Goal: Information Seeking & Learning: Learn about a topic

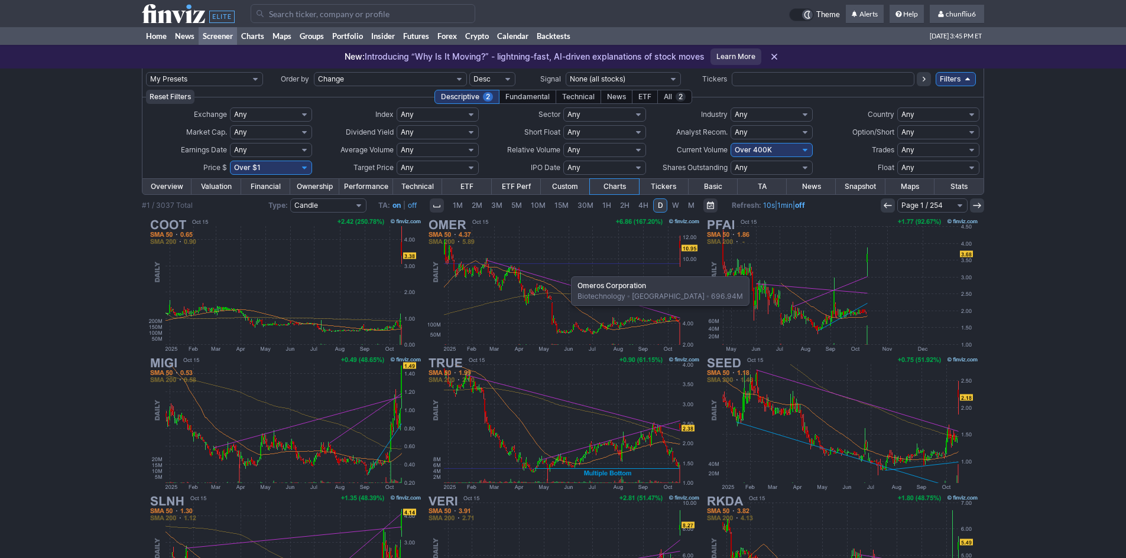
click at [565, 271] on img at bounding box center [563, 285] width 277 height 138
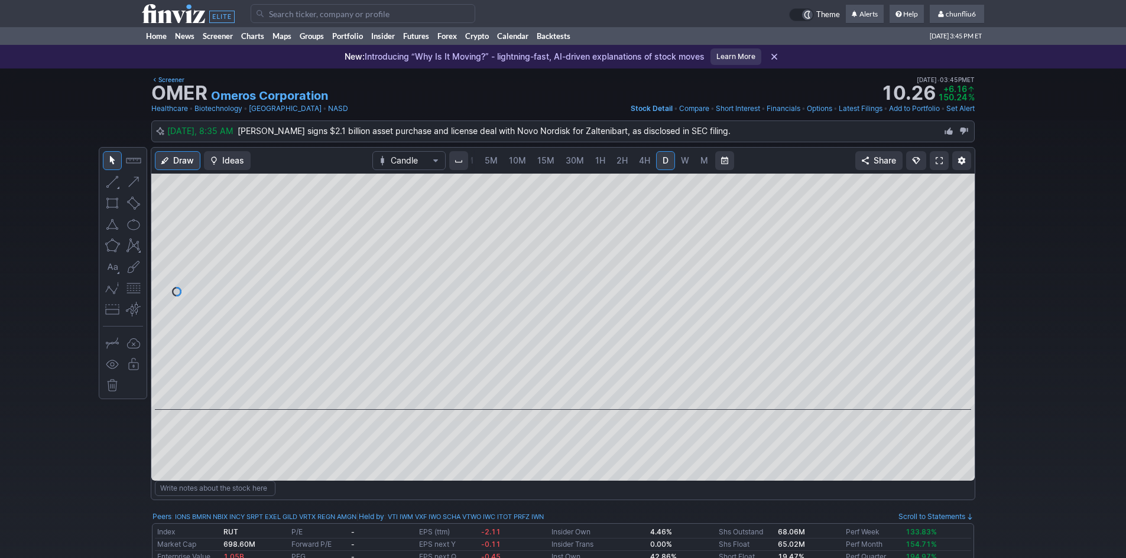
scroll to position [59, 0]
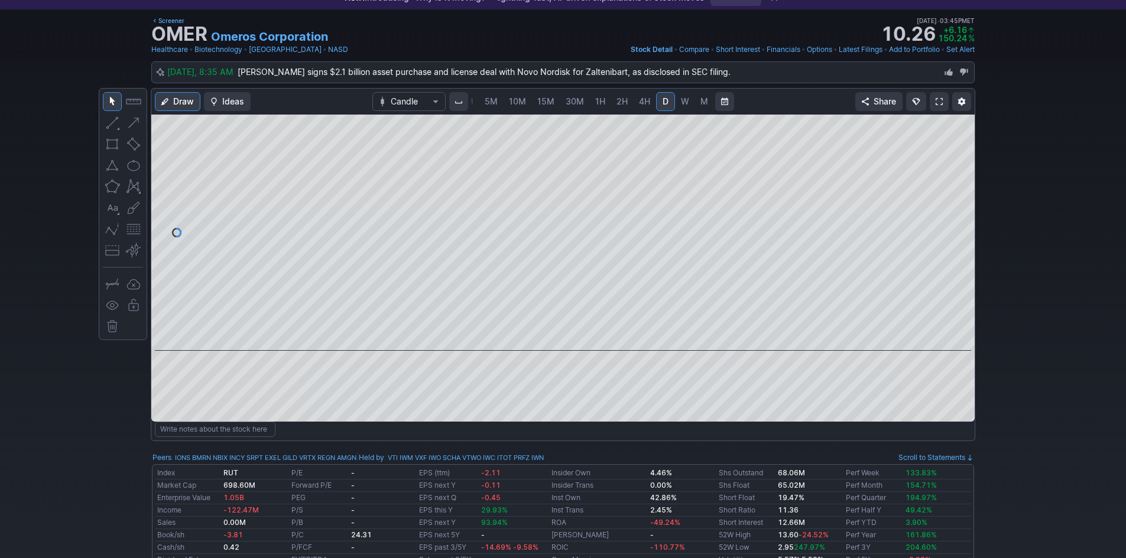
click at [940, 100] on span at bounding box center [938, 101] width 7 height 9
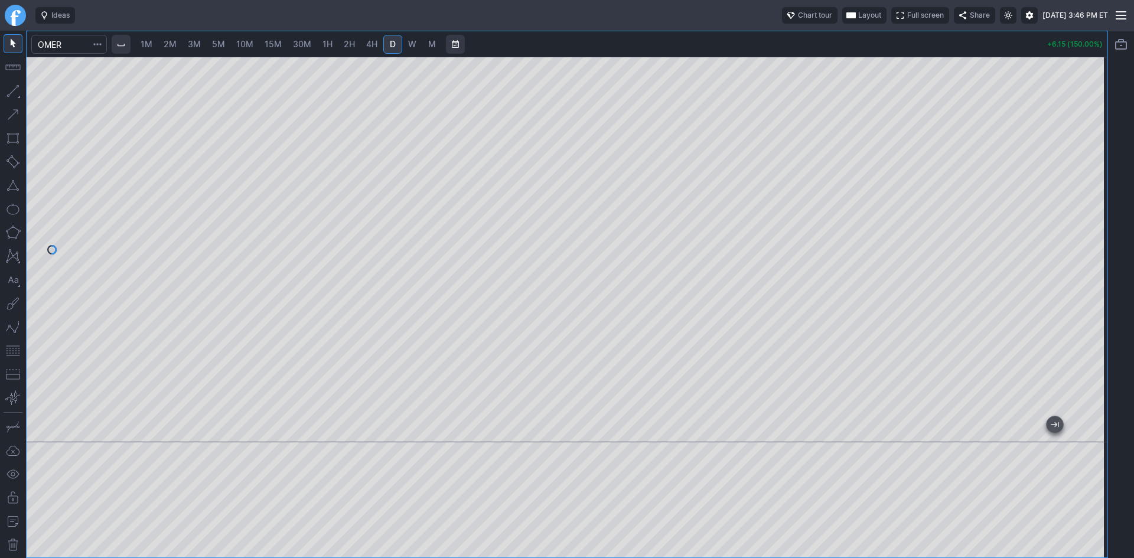
drag, startPoint x: 1094, startPoint y: 165, endPoint x: 1083, endPoint y: 222, distance: 57.7
click at [1083, 222] on div at bounding box center [1095, 247] width 25 height 356
click at [12, 355] on button "button" at bounding box center [13, 351] width 19 height 19
click at [204, 43] on link "3M" at bounding box center [195, 44] width 24 height 19
click at [222, 46] on span "5M" at bounding box center [218, 44] width 13 height 10
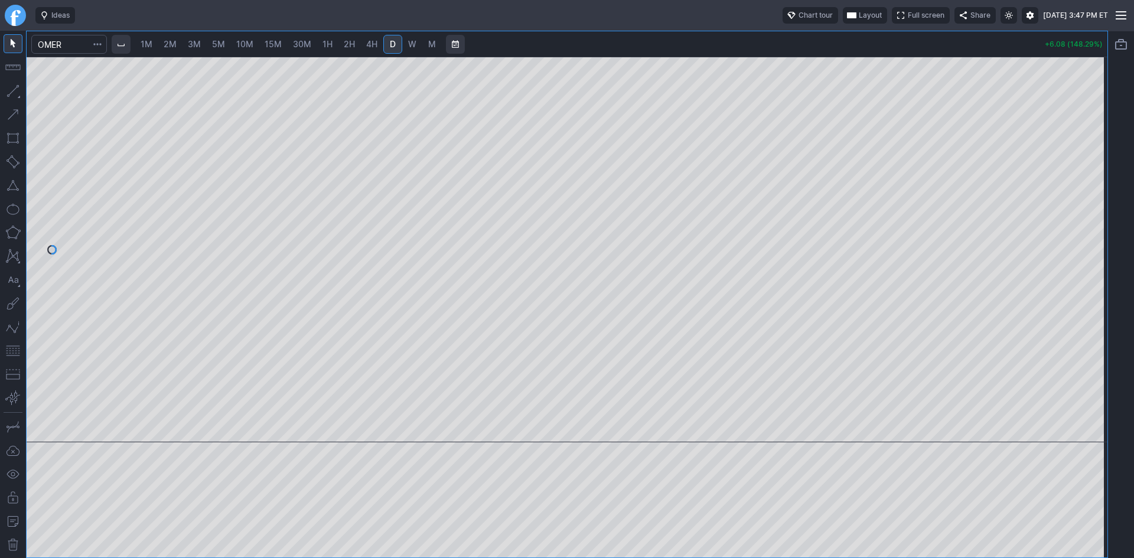
click at [243, 45] on span "10M" at bounding box center [244, 44] width 17 height 10
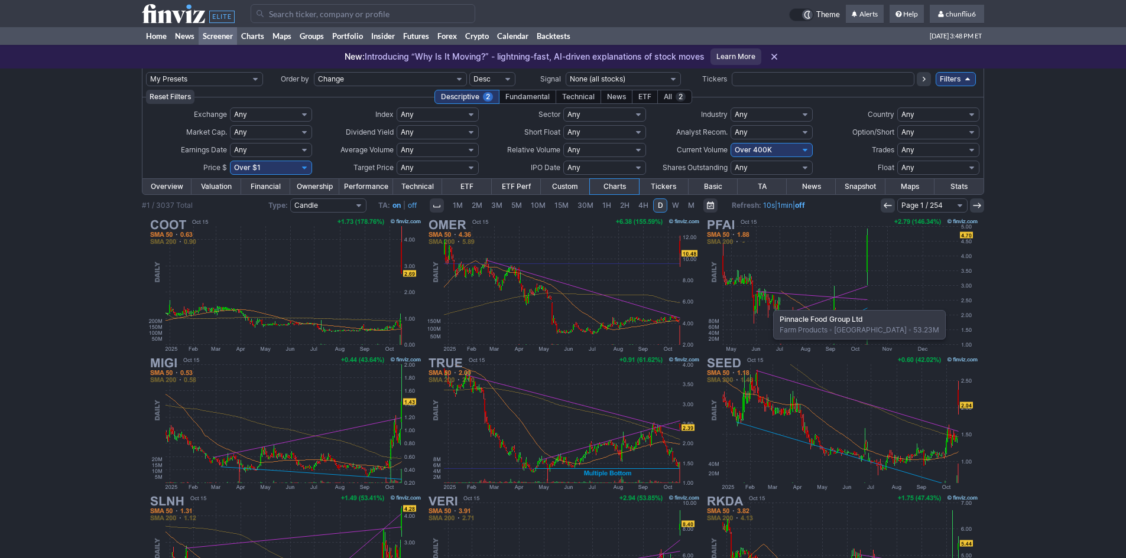
click at [767, 304] on img at bounding box center [841, 285] width 277 height 138
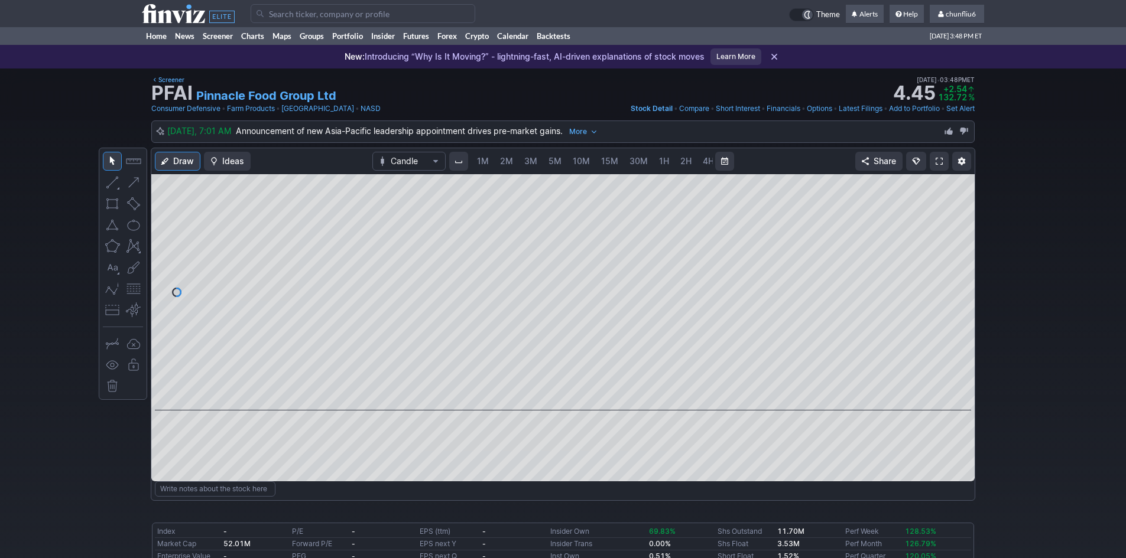
scroll to position [0, 64]
click at [937, 153] on link at bounding box center [938, 161] width 19 height 19
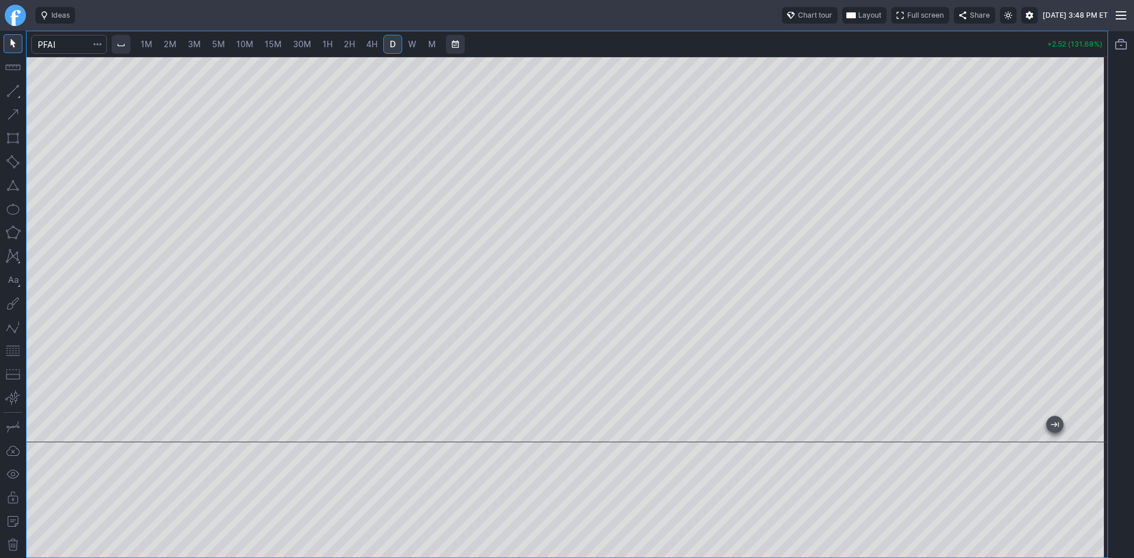
drag, startPoint x: 1092, startPoint y: 140, endPoint x: 1091, endPoint y: 189, distance: 49.0
click at [1091, 189] on div at bounding box center [1095, 247] width 25 height 356
drag, startPoint x: 12, startPoint y: 352, endPoint x: 17, endPoint y: 346, distance: 7.6
click at [12, 350] on button "button" at bounding box center [13, 351] width 19 height 19
click at [188, 42] on link "3M" at bounding box center [195, 44] width 24 height 19
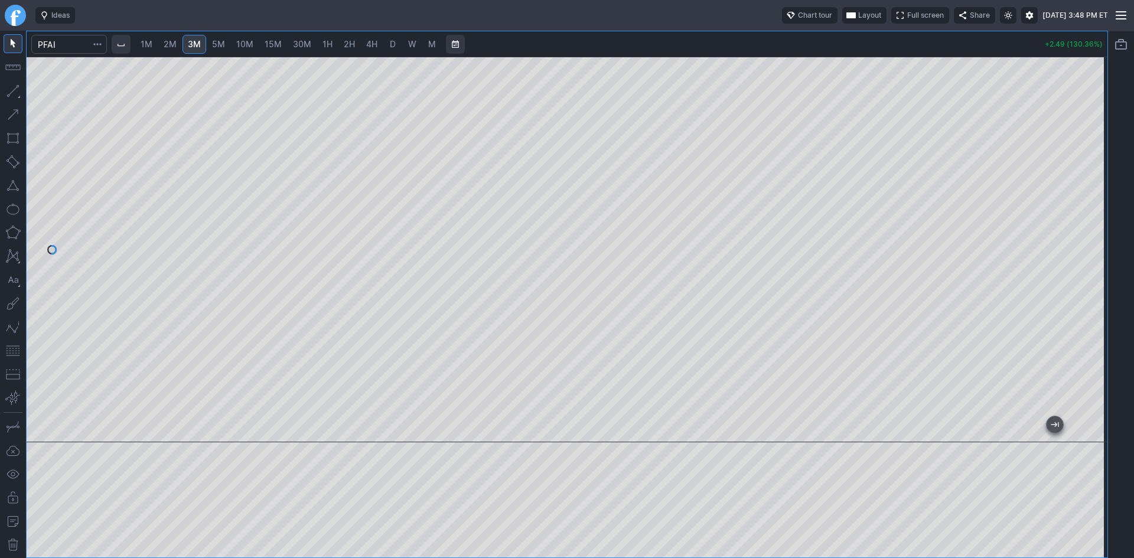
click at [15, 355] on button "button" at bounding box center [13, 351] width 19 height 19
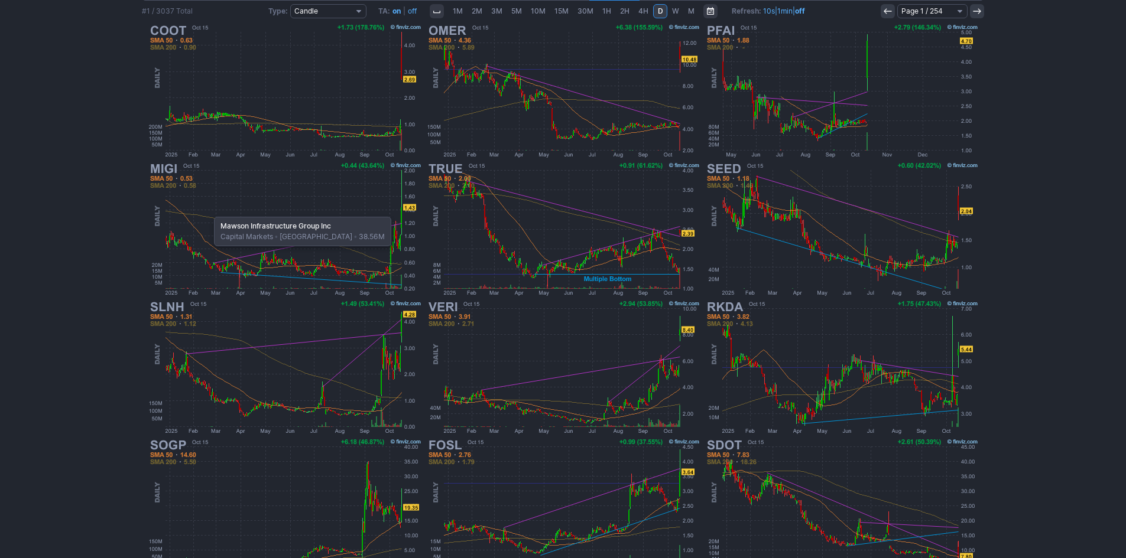
scroll to position [184, 0]
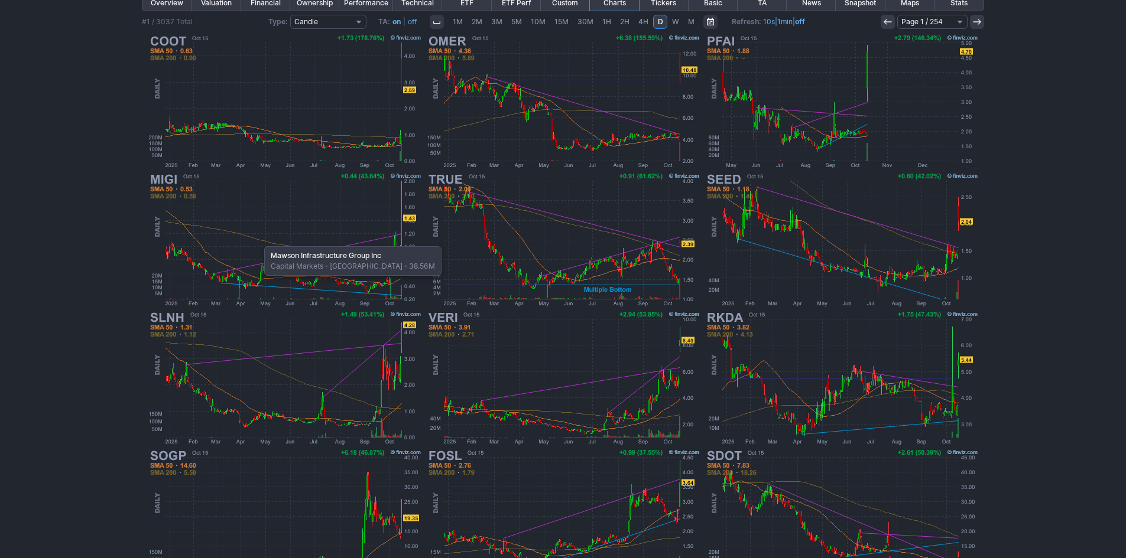
click at [258, 240] on img at bounding box center [285, 240] width 277 height 138
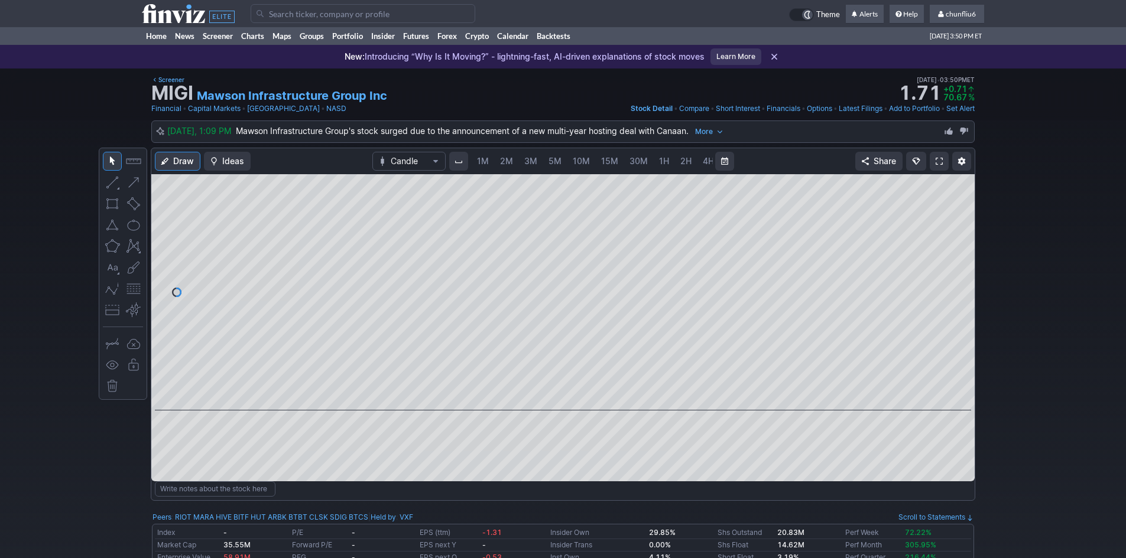
scroll to position [0, 64]
click at [937, 161] on span at bounding box center [938, 161] width 7 height 9
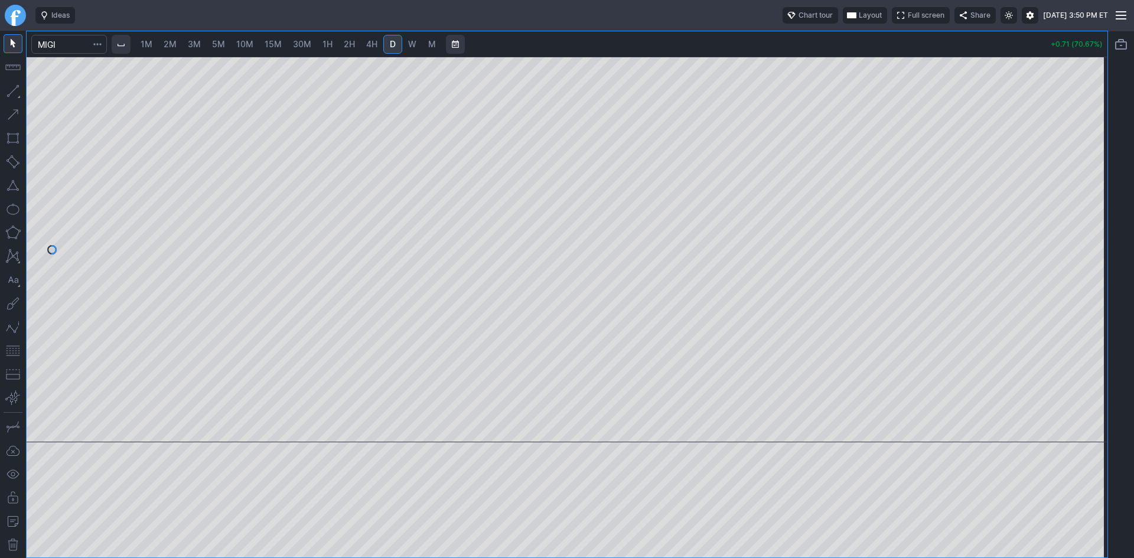
click at [194, 46] on span "3M" at bounding box center [194, 44] width 13 height 10
click at [1072, 201] on div at bounding box center [567, 250] width 1081 height 386
drag, startPoint x: 9, startPoint y: 351, endPoint x: 28, endPoint y: 337, distance: 23.2
click at [16, 347] on button "button" at bounding box center [13, 351] width 19 height 19
click at [843, 11] on button "Layout" at bounding box center [865, 15] width 44 height 17
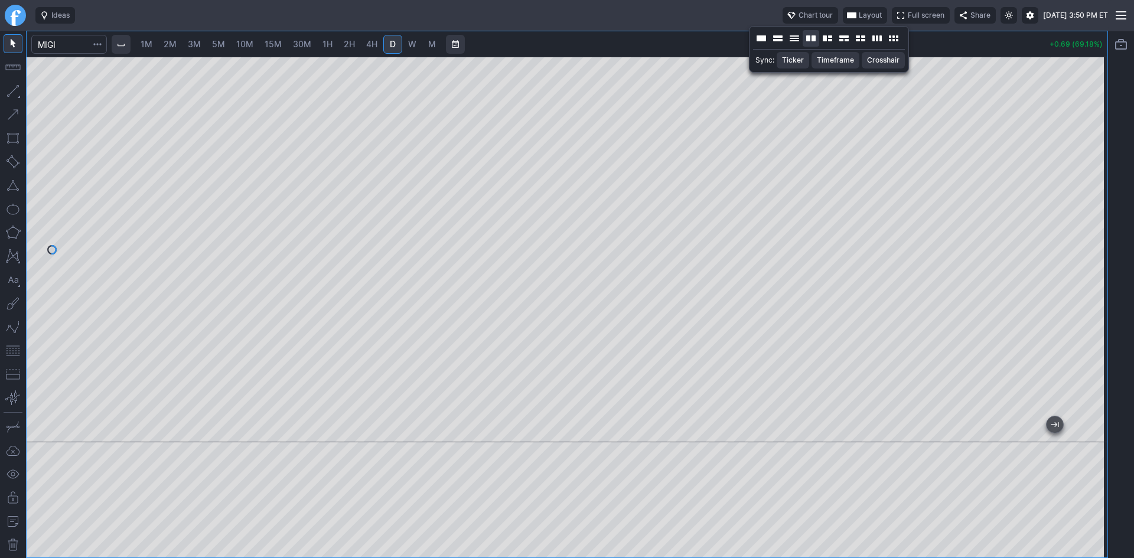
click at [811, 35] on button "Layout" at bounding box center [811, 38] width 17 height 17
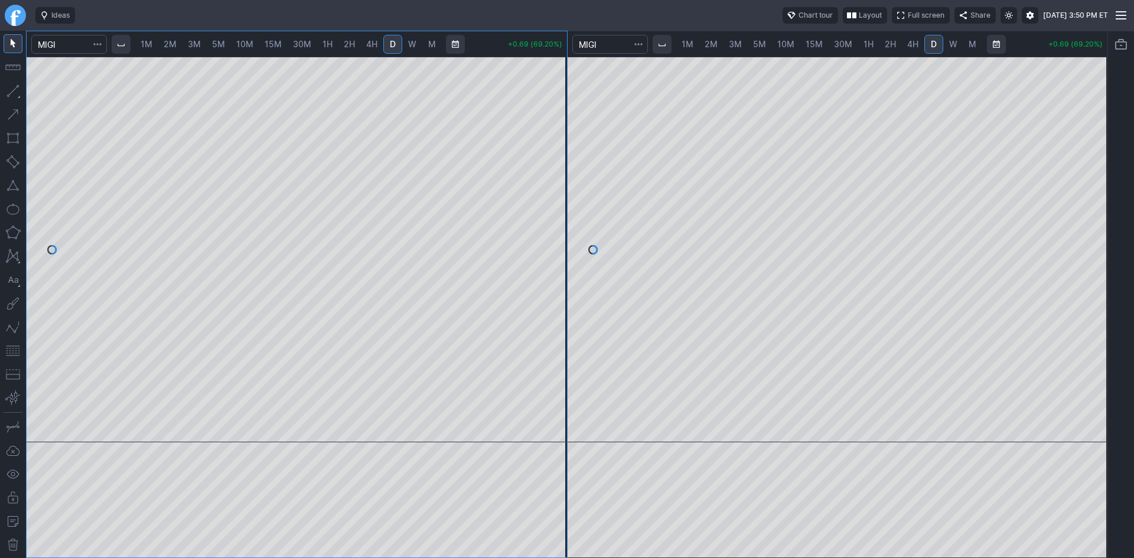
click at [171, 41] on span "2M" at bounding box center [170, 44] width 13 height 10
drag, startPoint x: 554, startPoint y: 105, endPoint x: 544, endPoint y: 152, distance: 49.0
click at [547, 150] on div at bounding box center [554, 247] width 25 height 356
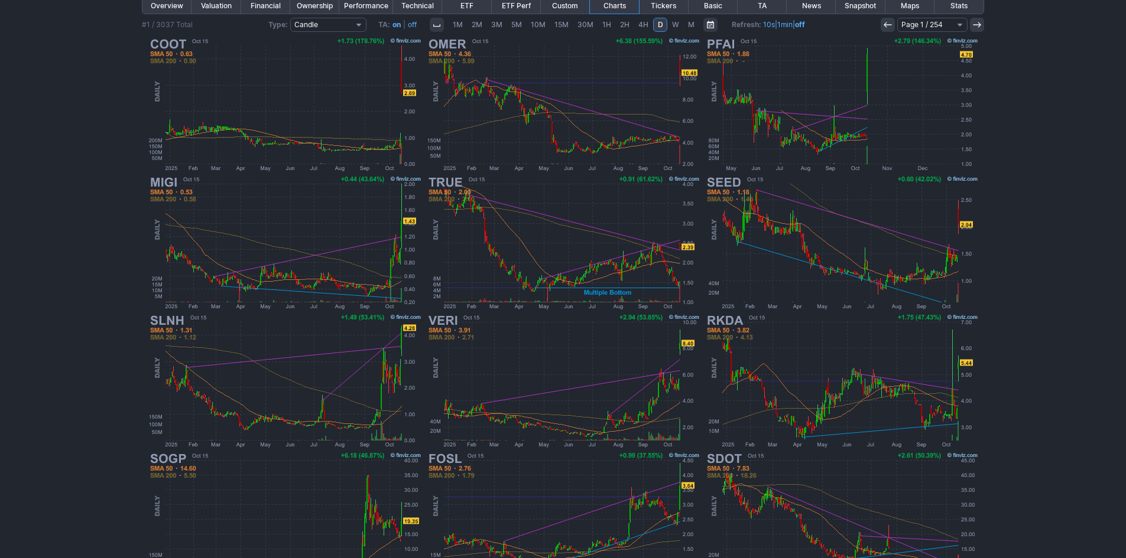
scroll to position [181, 0]
click at [532, 375] on img at bounding box center [563, 381] width 277 height 138
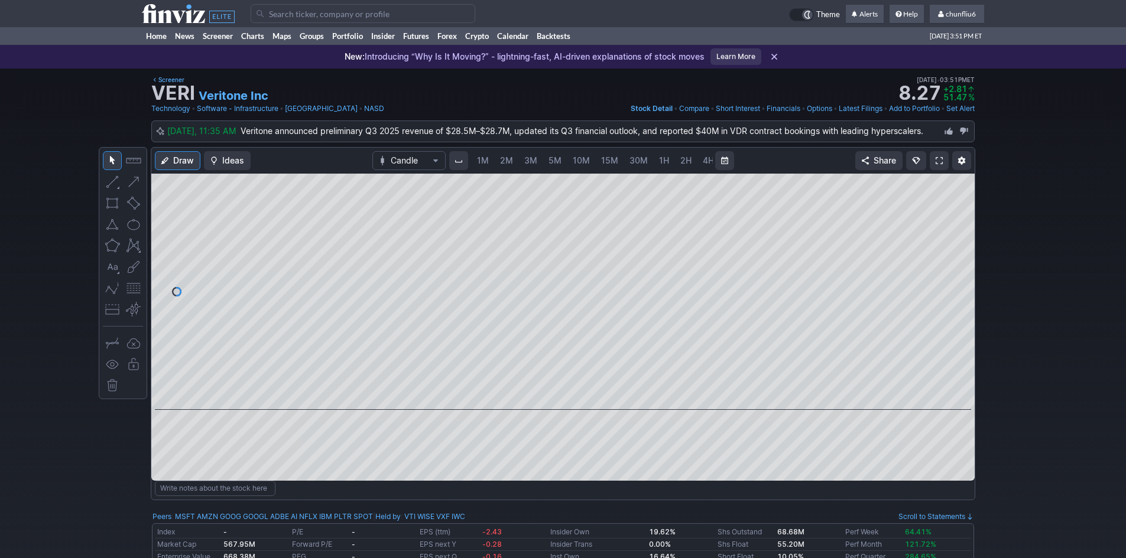
scroll to position [0, 64]
click at [939, 162] on span at bounding box center [938, 160] width 7 height 9
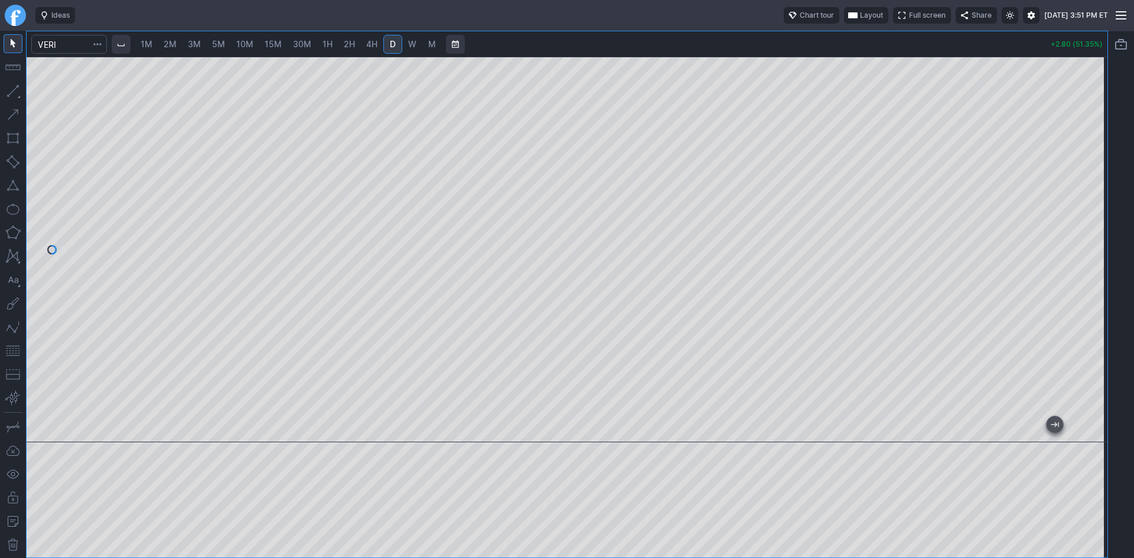
click at [860, 11] on span "Layout" at bounding box center [871, 15] width 23 height 12
click at [815, 39] on button "Layout" at bounding box center [812, 38] width 17 height 17
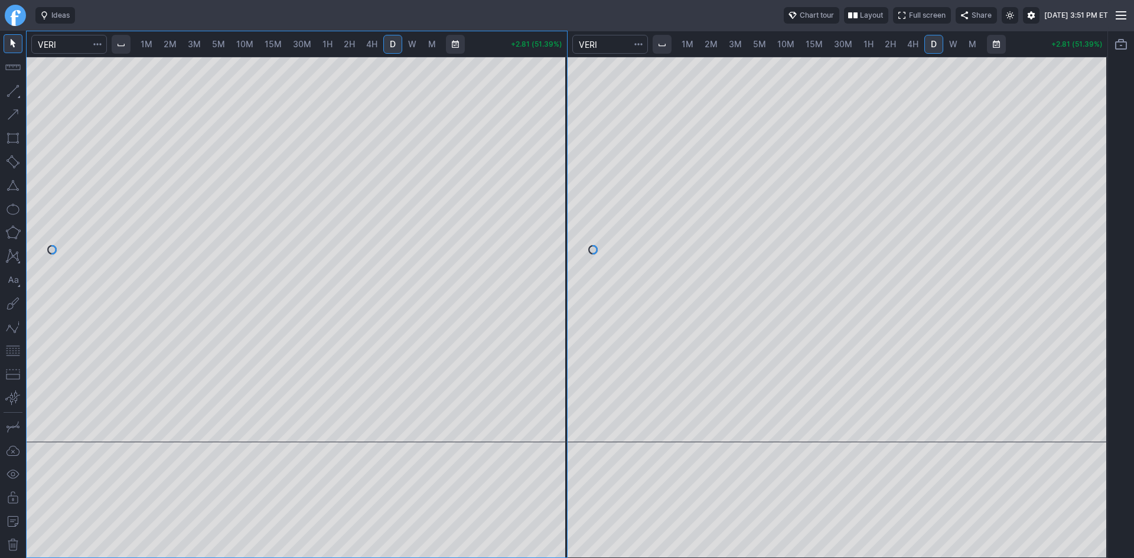
drag, startPoint x: 1096, startPoint y: 175, endPoint x: 1086, endPoint y: 221, distance: 46.6
click at [1089, 220] on div at bounding box center [1095, 247] width 25 height 356
drag, startPoint x: 14, startPoint y: 350, endPoint x: 29, endPoint y: 345, distance: 16.1
click at [14, 349] on button "button" at bounding box center [13, 351] width 19 height 19
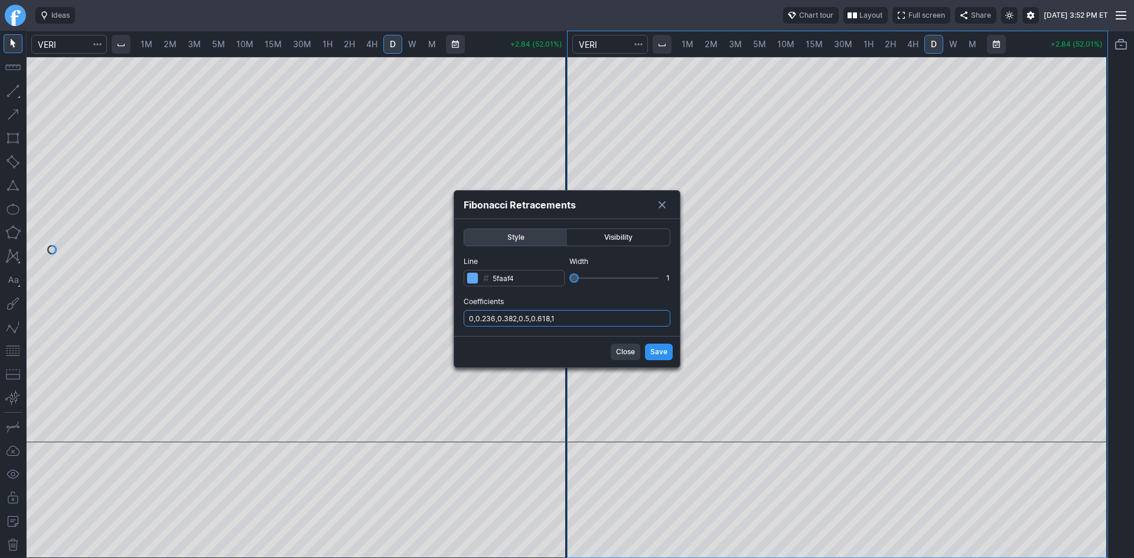
click at [626, 324] on input "0,0.236,0.382,0.5,0.618,1" at bounding box center [567, 318] width 207 height 17
type input "0,0.236,0.382,0.5,0.618,1,.786"
click at [652, 349] on span "Save" at bounding box center [659, 352] width 17 height 12
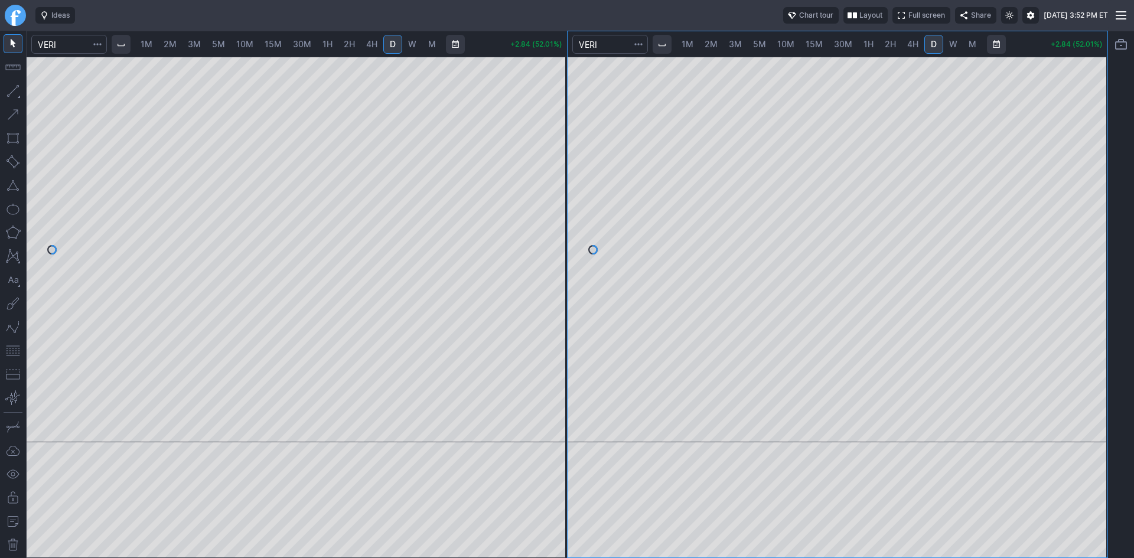
click at [175, 45] on span "2M" at bounding box center [170, 44] width 13 height 10
click at [546, 160] on div at bounding box center [297, 250] width 541 height 386
drag, startPoint x: 14, startPoint y: 353, endPoint x: 27, endPoint y: 337, distance: 21.0
click at [14, 351] on button "button" at bounding box center [13, 351] width 19 height 19
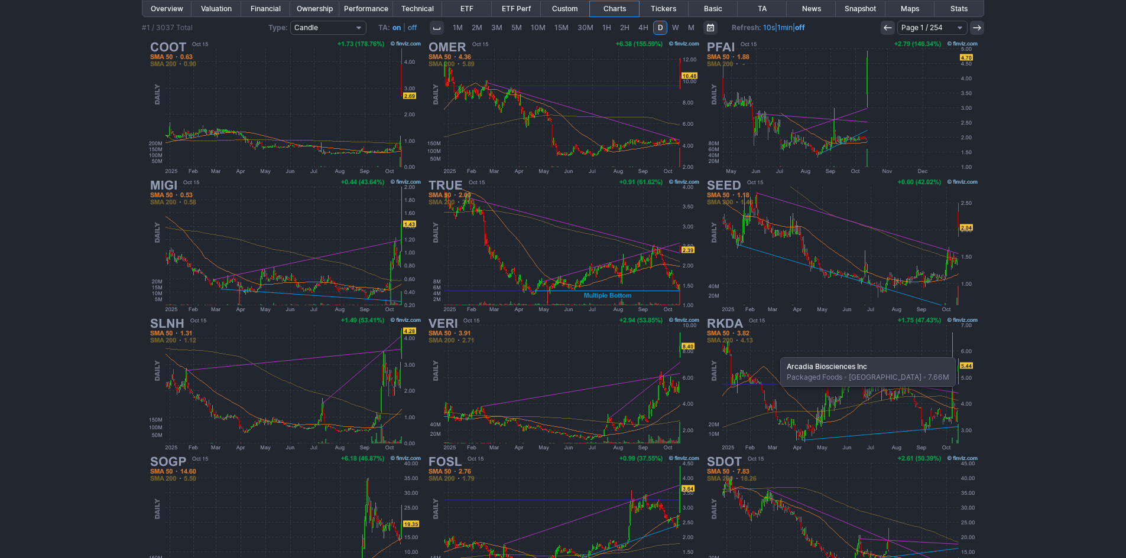
click at [774, 352] on img at bounding box center [841, 384] width 277 height 138
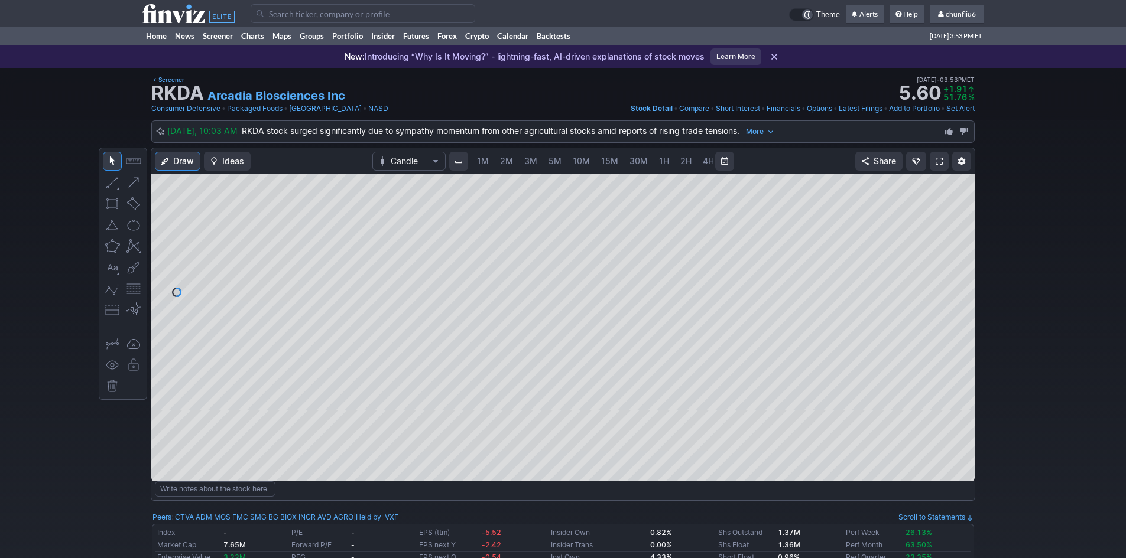
scroll to position [0, 64]
click at [936, 164] on span at bounding box center [938, 161] width 7 height 9
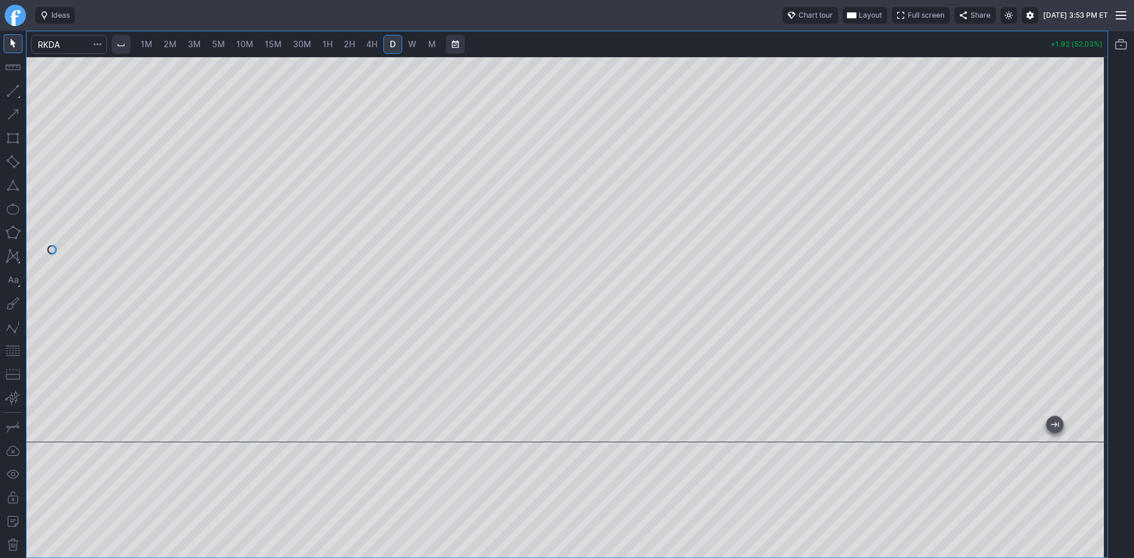
click at [177, 45] on span "2M" at bounding box center [170, 44] width 13 height 10
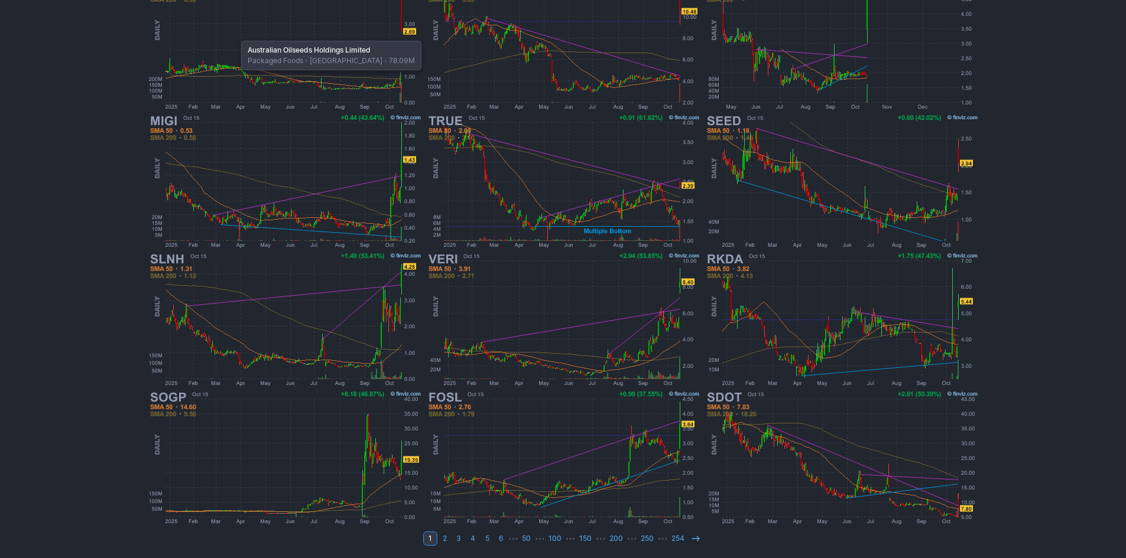
scroll to position [243, 0]
click at [693, 535] on icon at bounding box center [695, 538] width 9 height 9
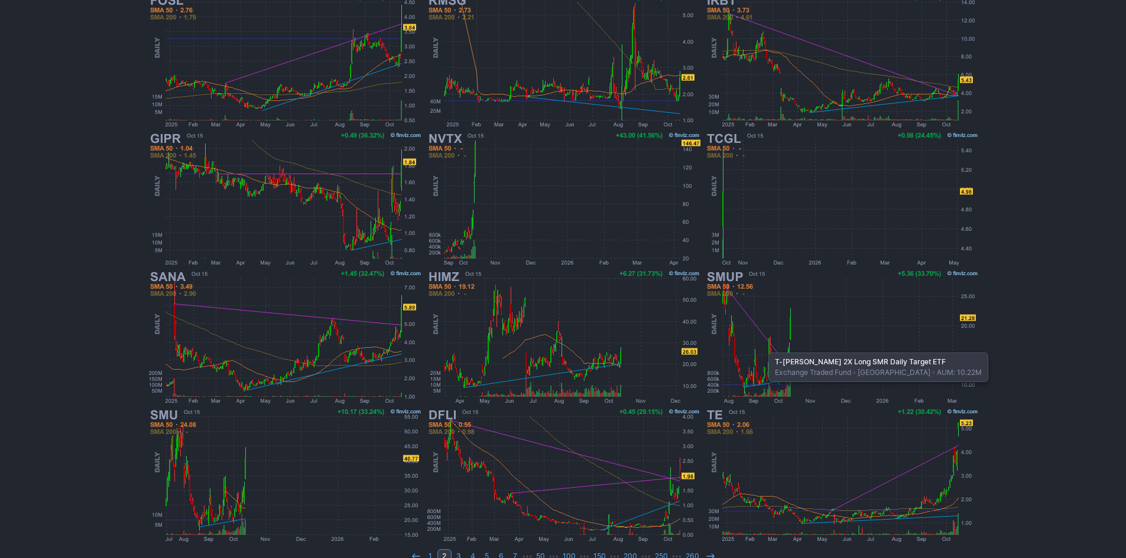
scroll to position [243, 0]
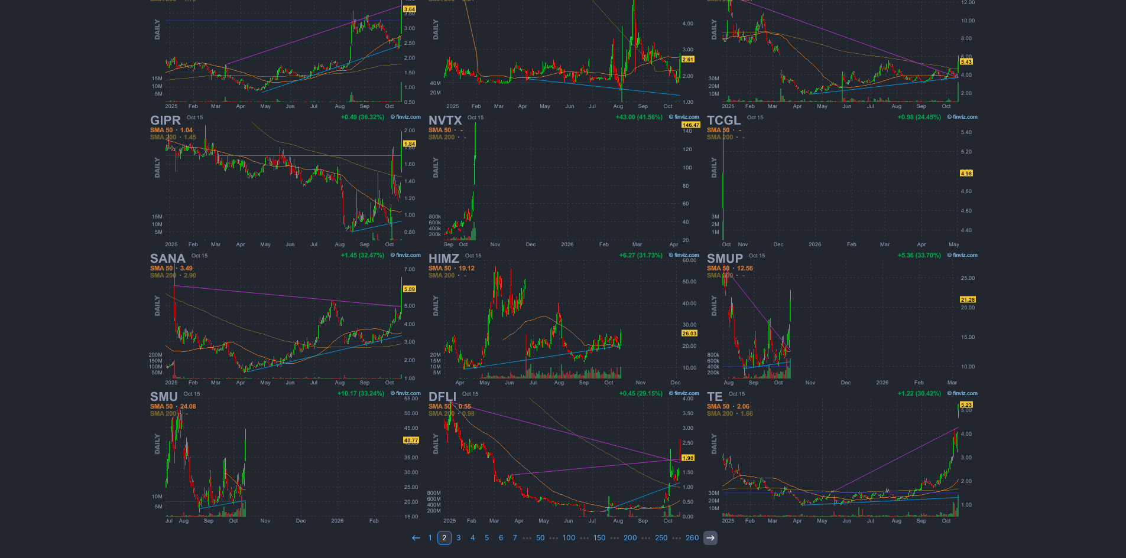
click at [705, 538] on icon at bounding box center [709, 538] width 9 height 9
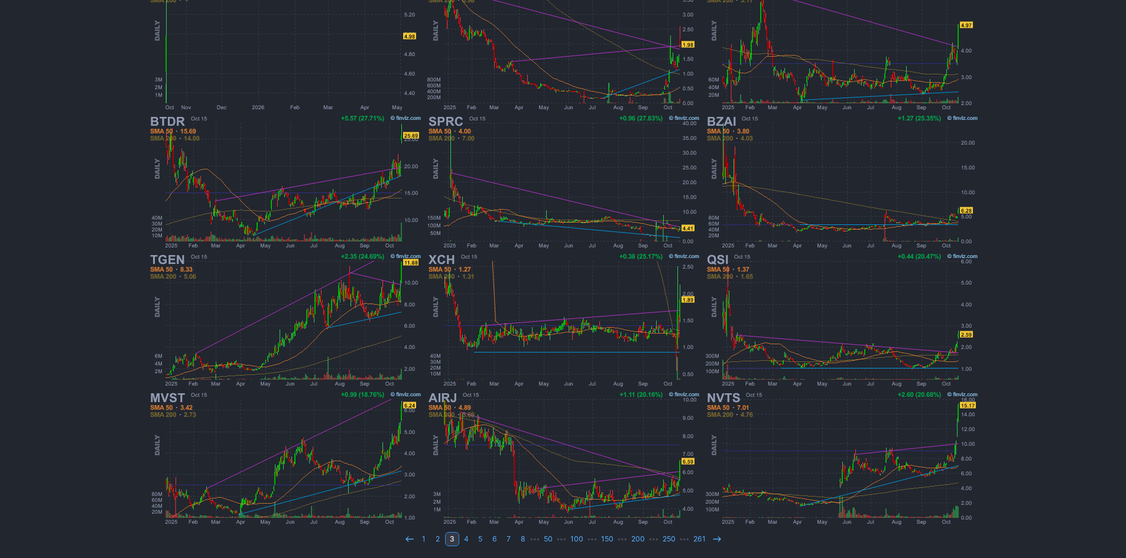
scroll to position [243, 0]
click at [713, 538] on icon at bounding box center [716, 538] width 9 height 9
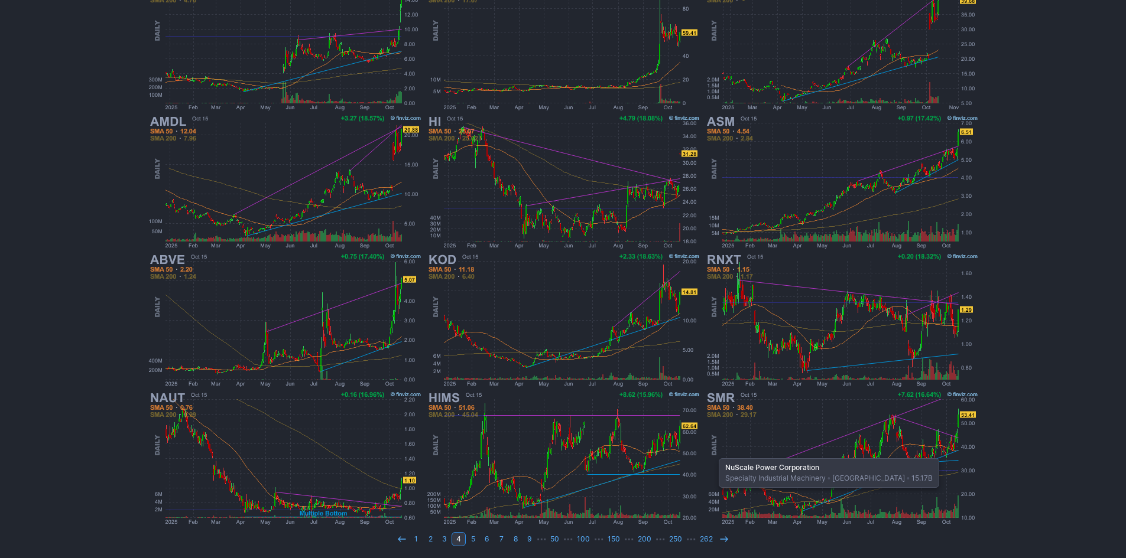
scroll to position [243, 0]
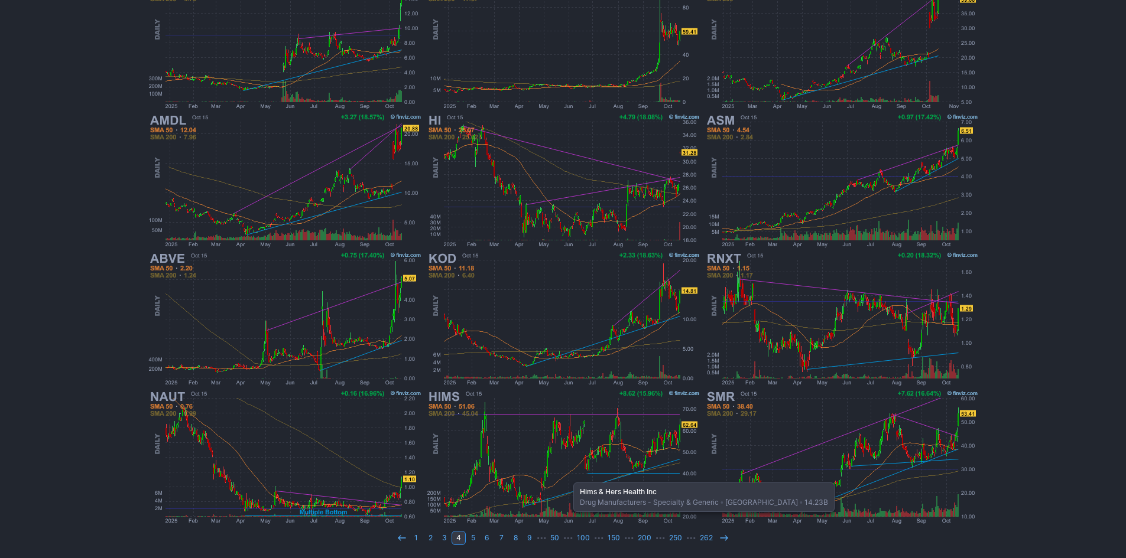
click at [567, 477] on img at bounding box center [563, 457] width 277 height 138
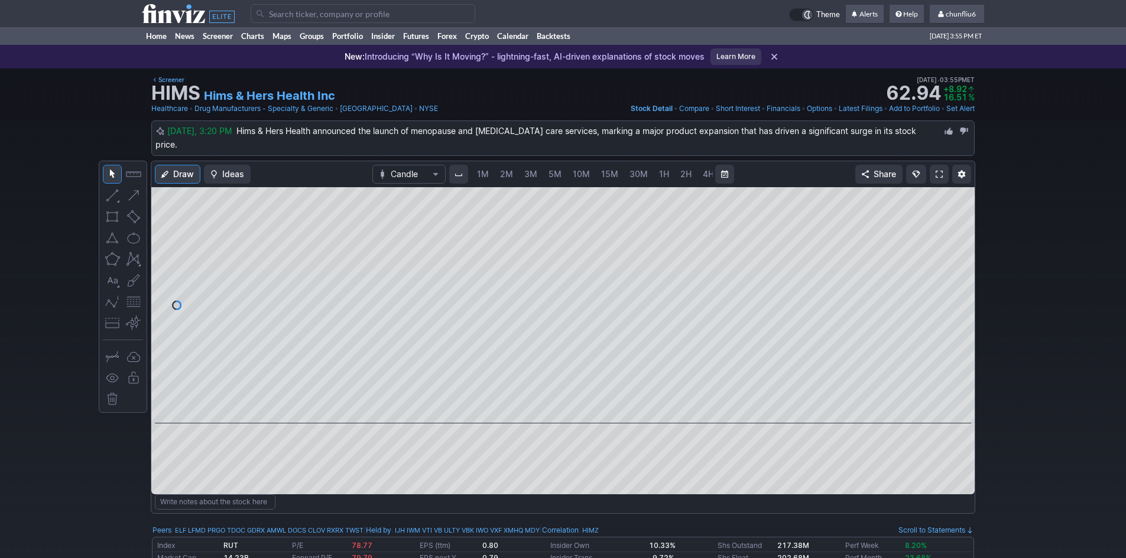
scroll to position [0, 64]
click at [489, 170] on span "5M" at bounding box center [491, 174] width 13 height 10
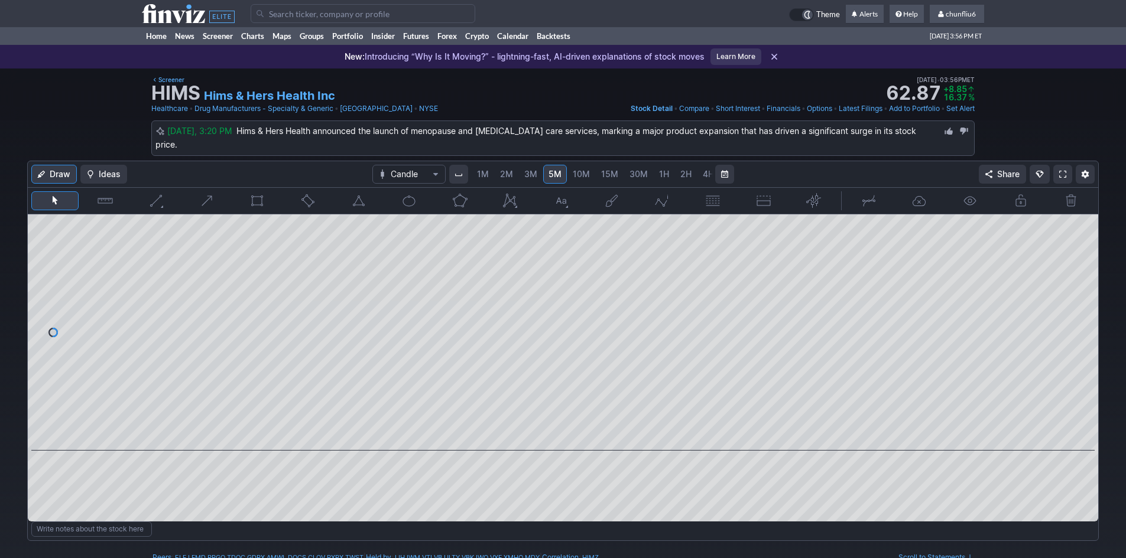
click at [496, 171] on link "2M" at bounding box center [507, 174] width 24 height 19
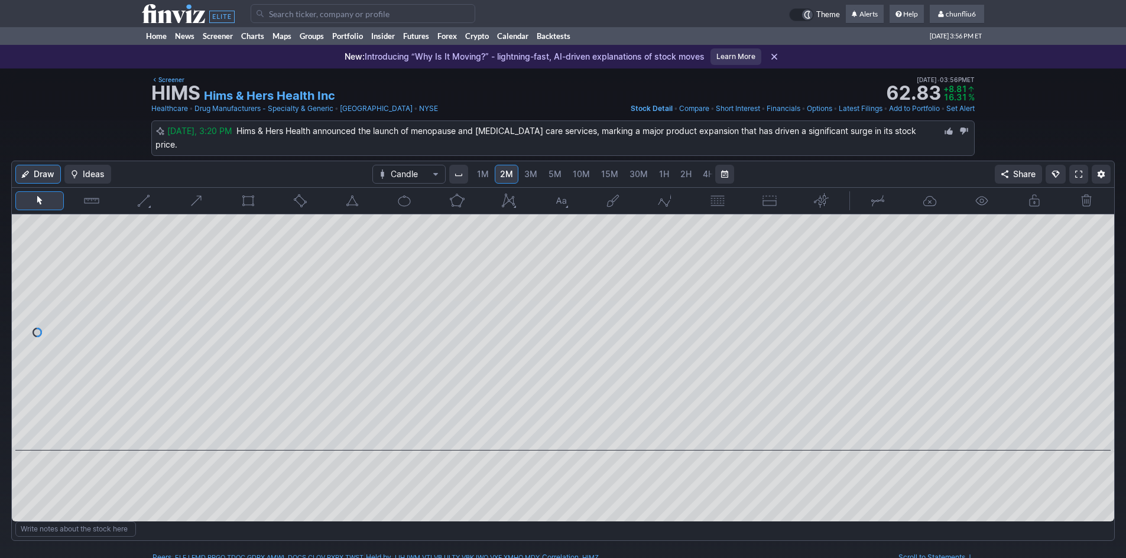
click at [1077, 171] on span at bounding box center [1078, 174] width 7 height 9
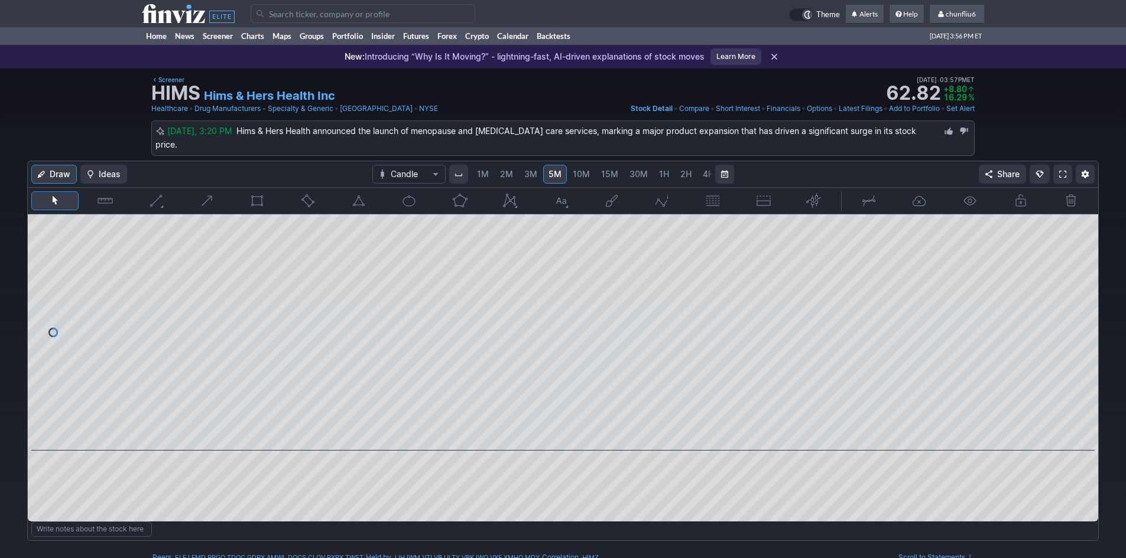
scroll to position [0, 64]
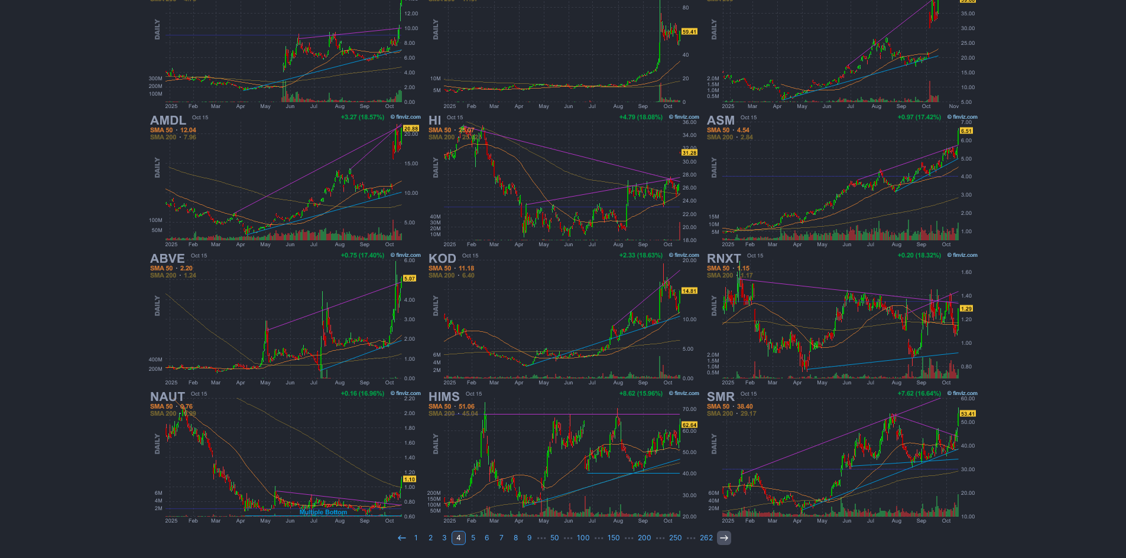
click at [719, 537] on icon at bounding box center [723, 538] width 9 height 9
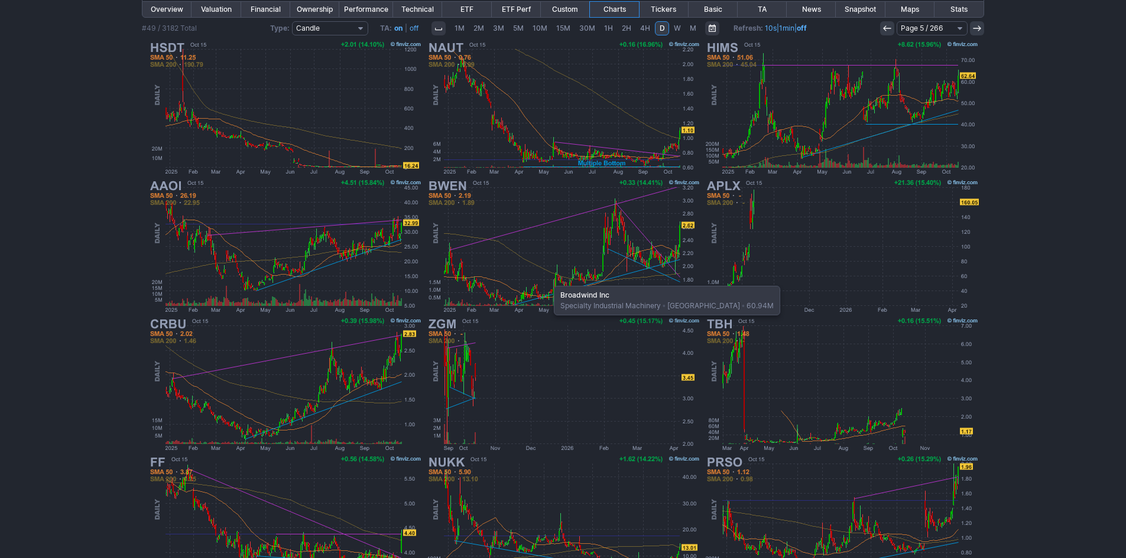
scroll to position [243, 0]
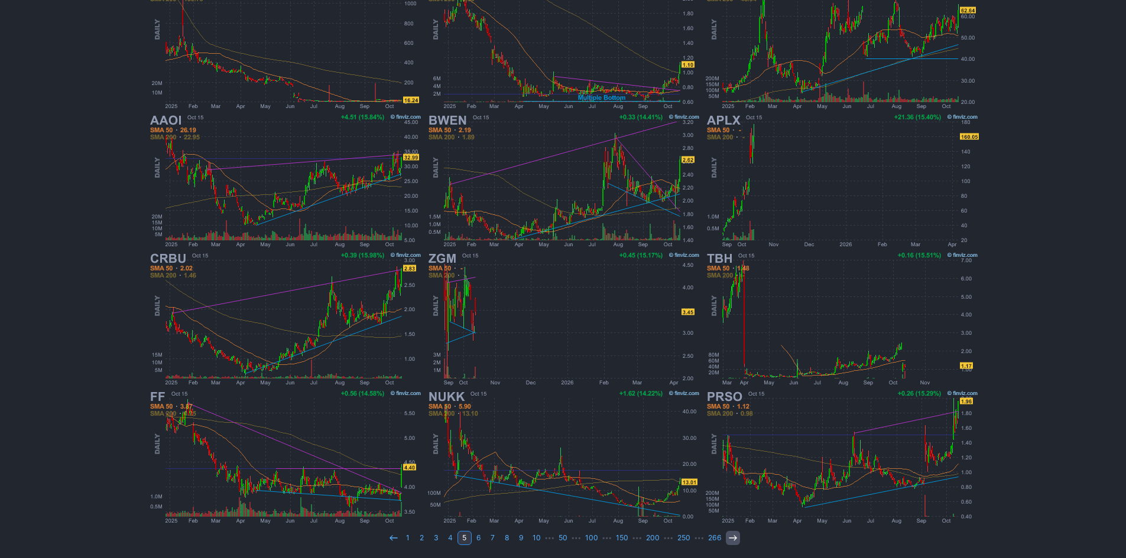
click at [726, 538] on link at bounding box center [733, 538] width 14 height 14
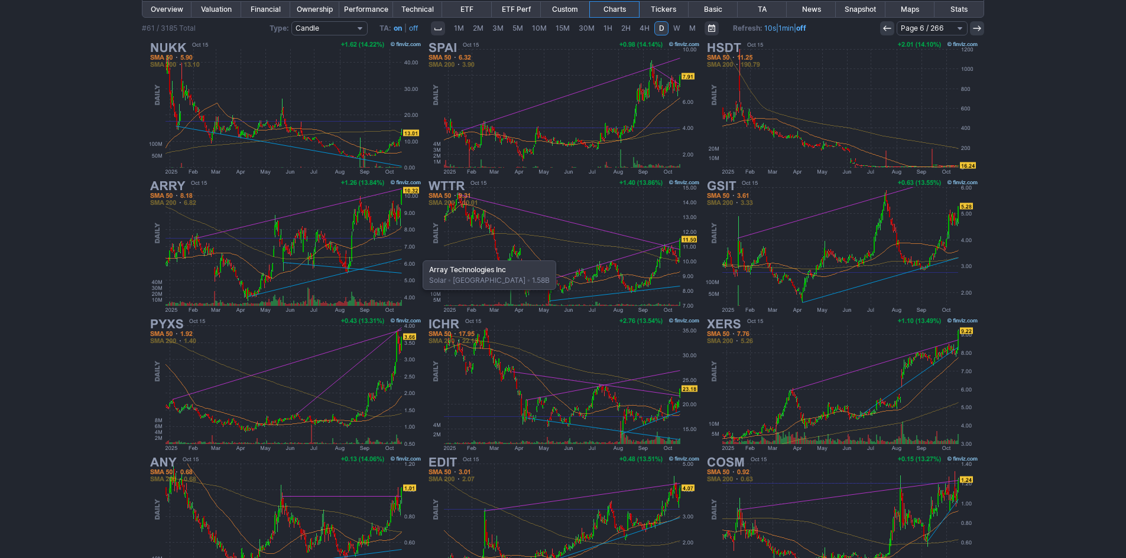
scroll to position [243, 0]
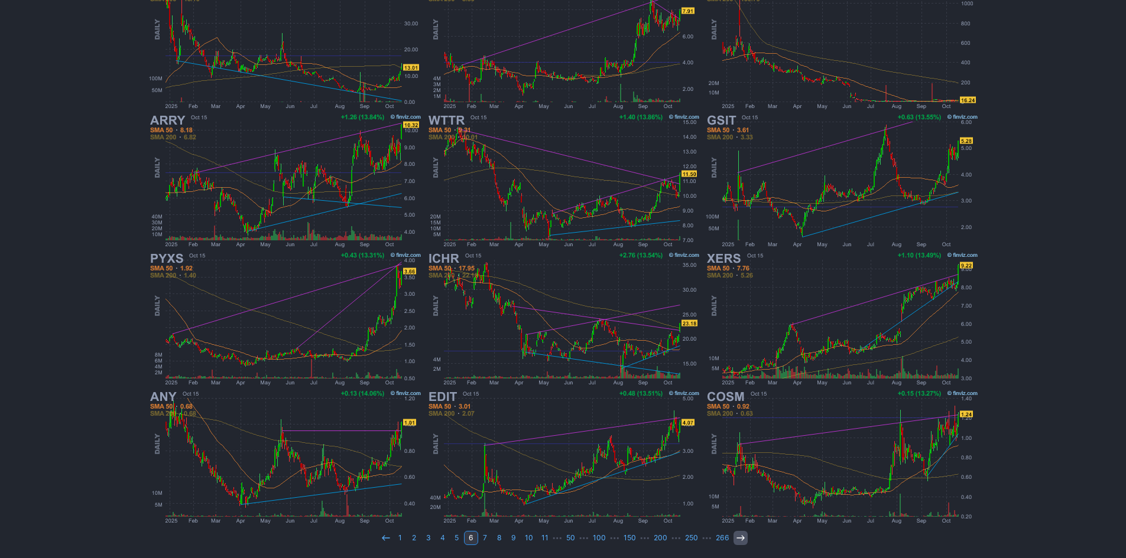
click at [736, 542] on icon at bounding box center [740, 538] width 9 height 9
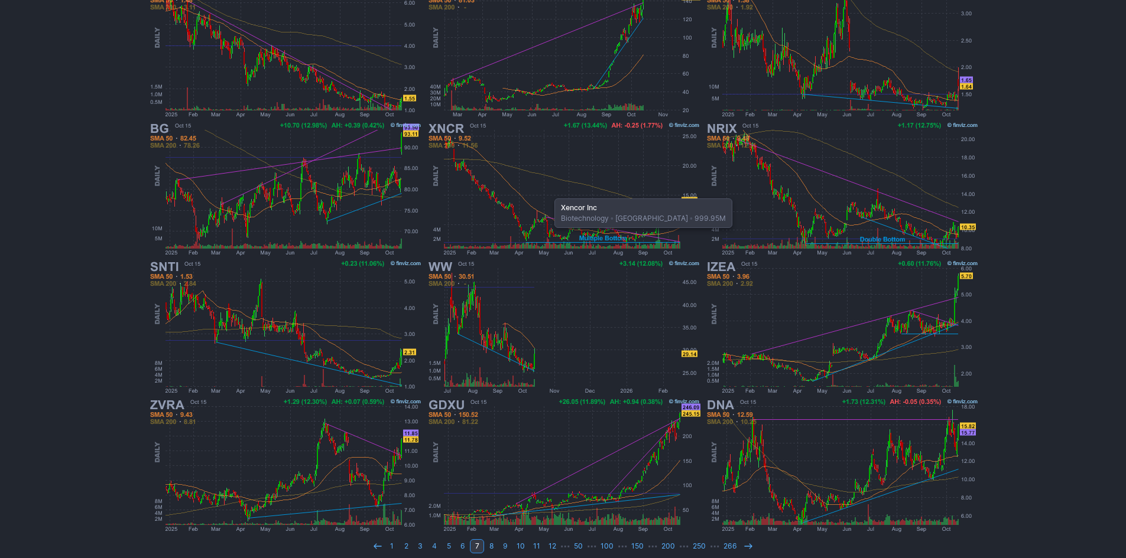
scroll to position [236, 0]
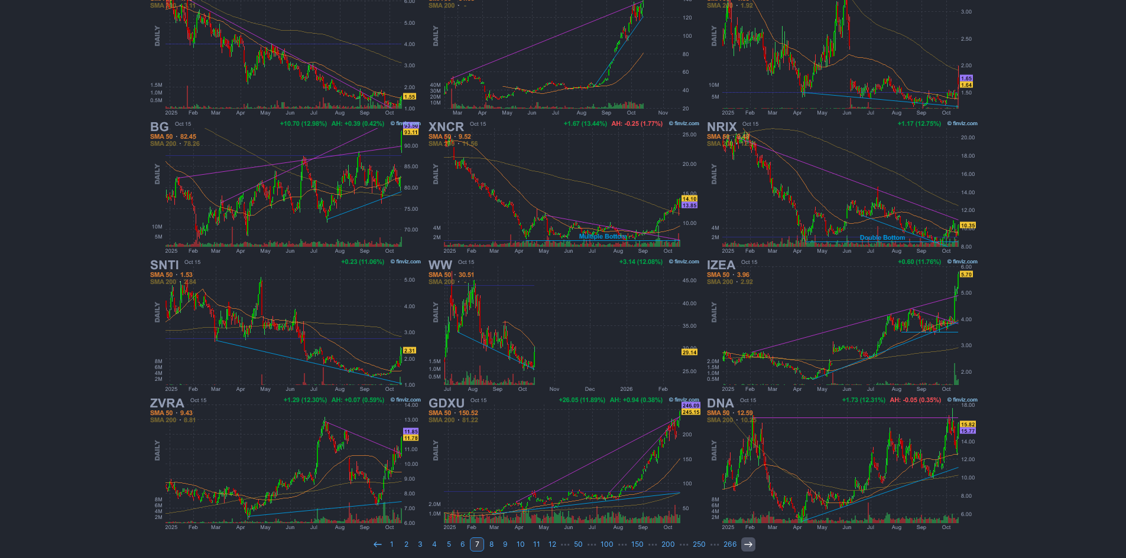
click at [741, 544] on link at bounding box center [748, 545] width 14 height 14
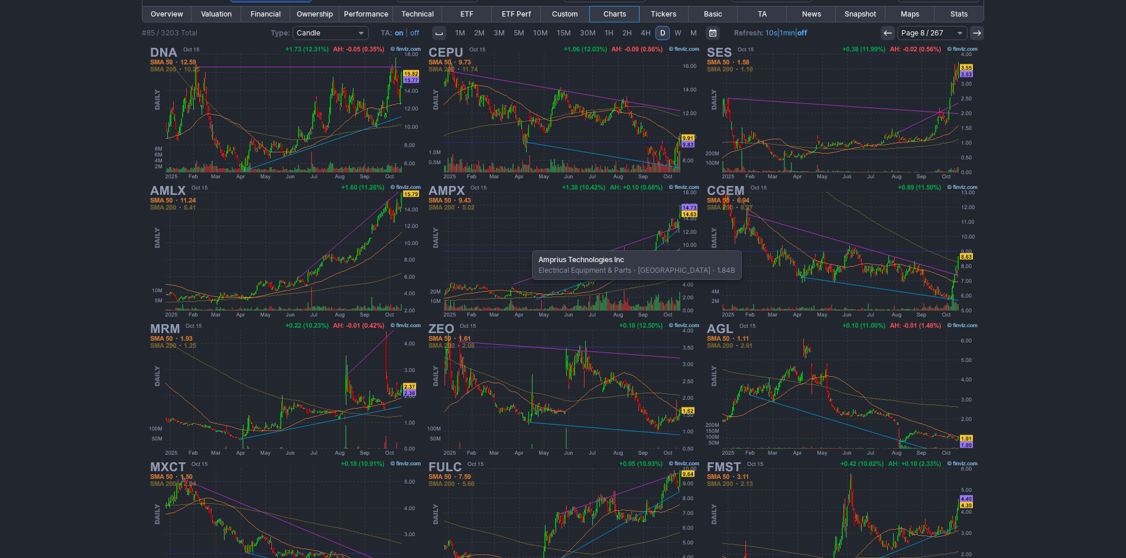
scroll to position [243, 0]
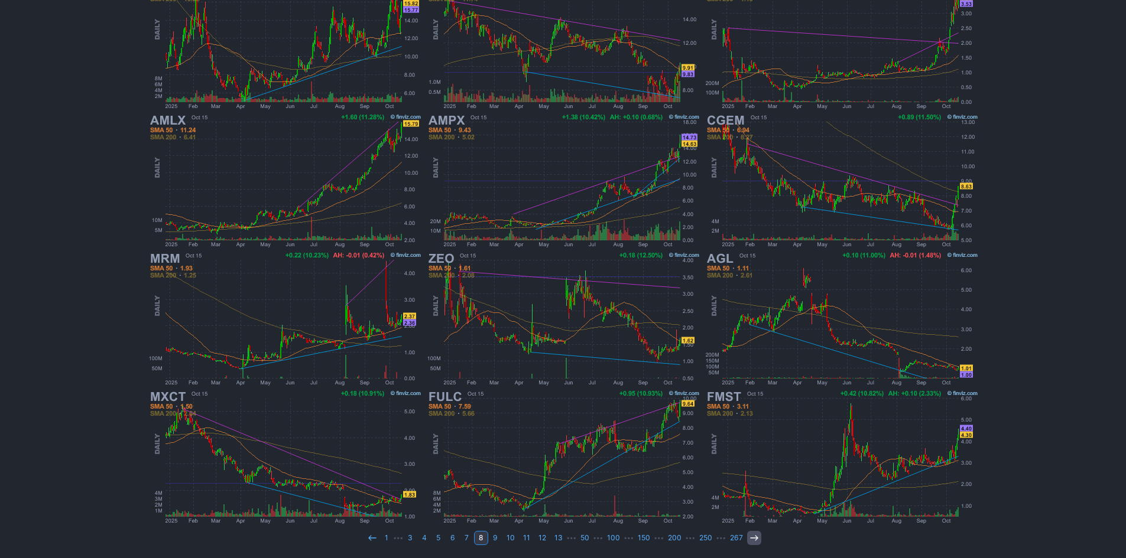
click at [750, 542] on icon at bounding box center [753, 538] width 9 height 9
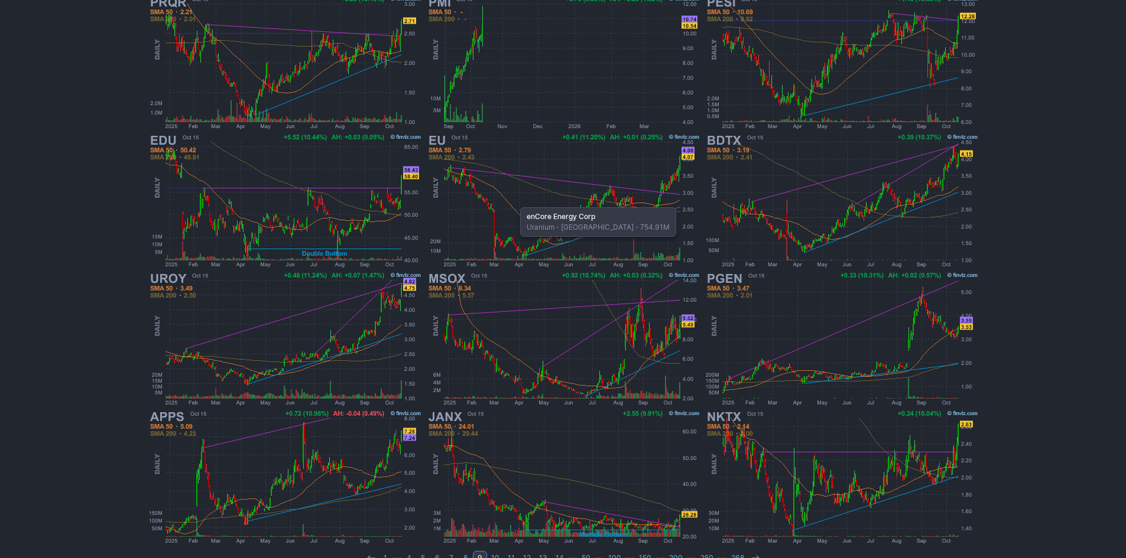
scroll to position [243, 0]
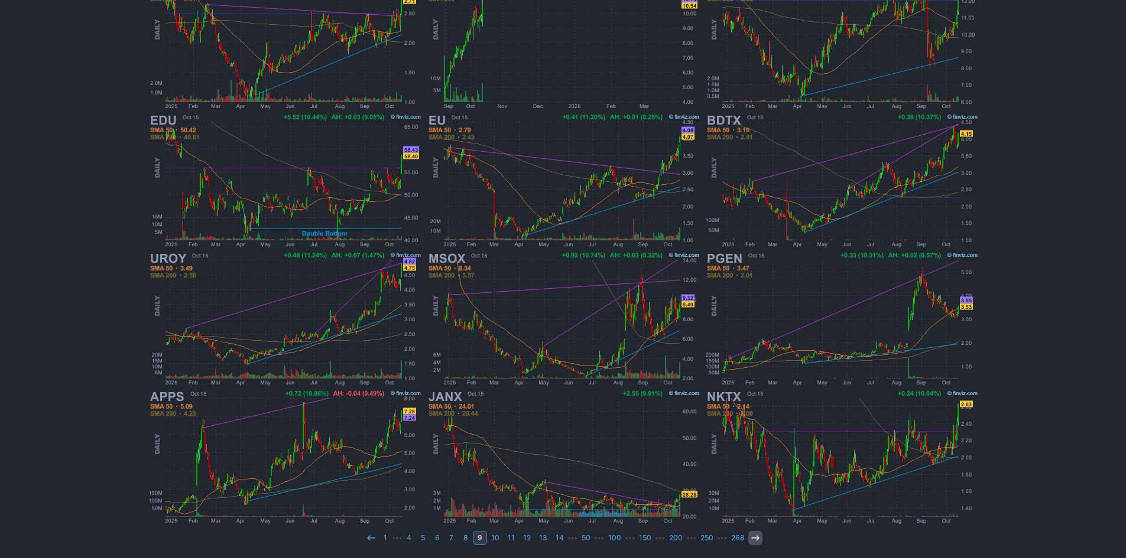
click at [753, 538] on icon at bounding box center [754, 538] width 9 height 9
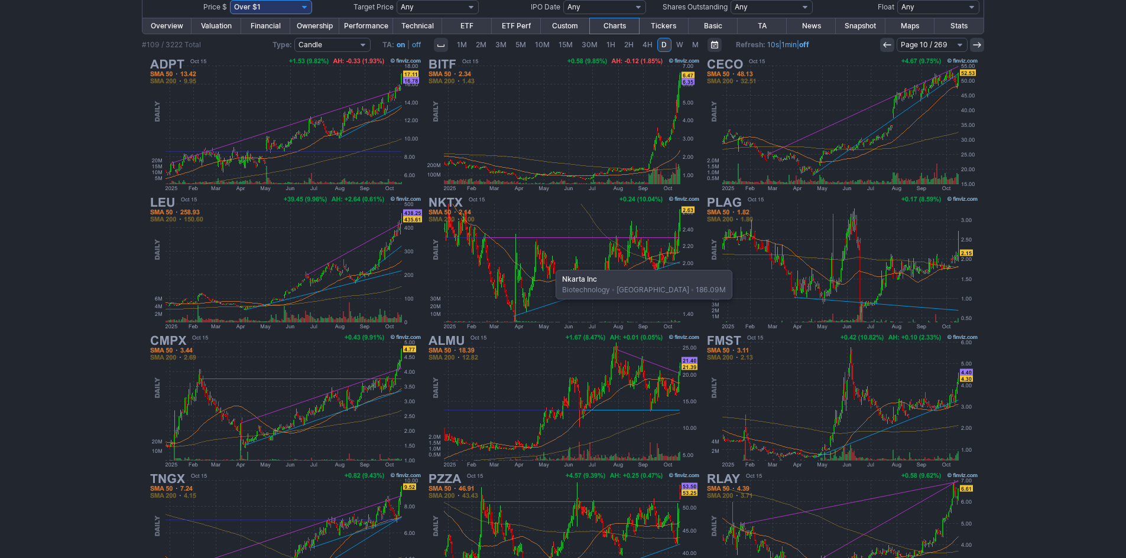
scroll to position [243, 0]
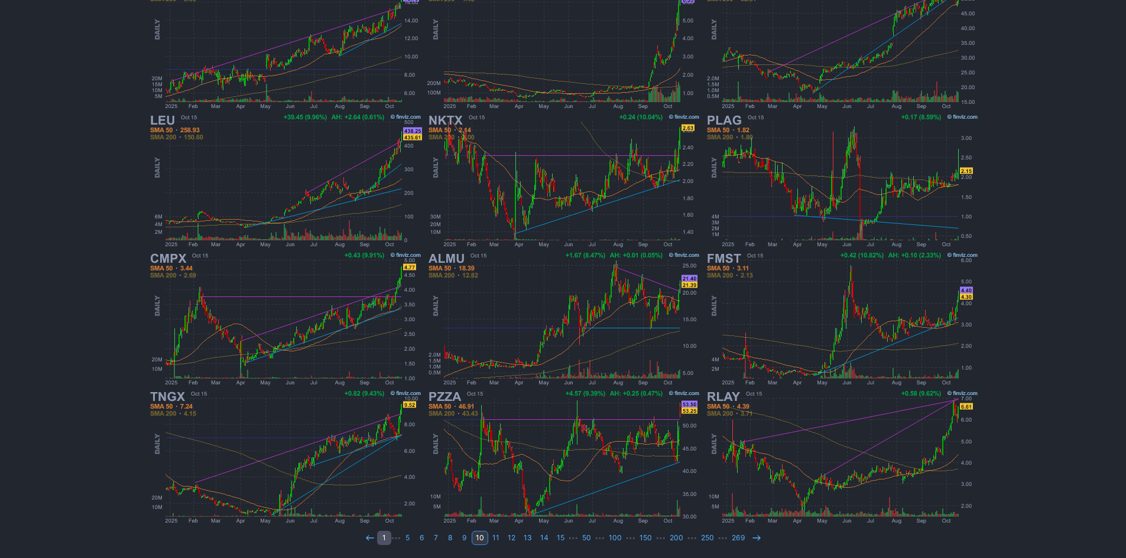
click at [388, 537] on link "1" at bounding box center [384, 538] width 14 height 14
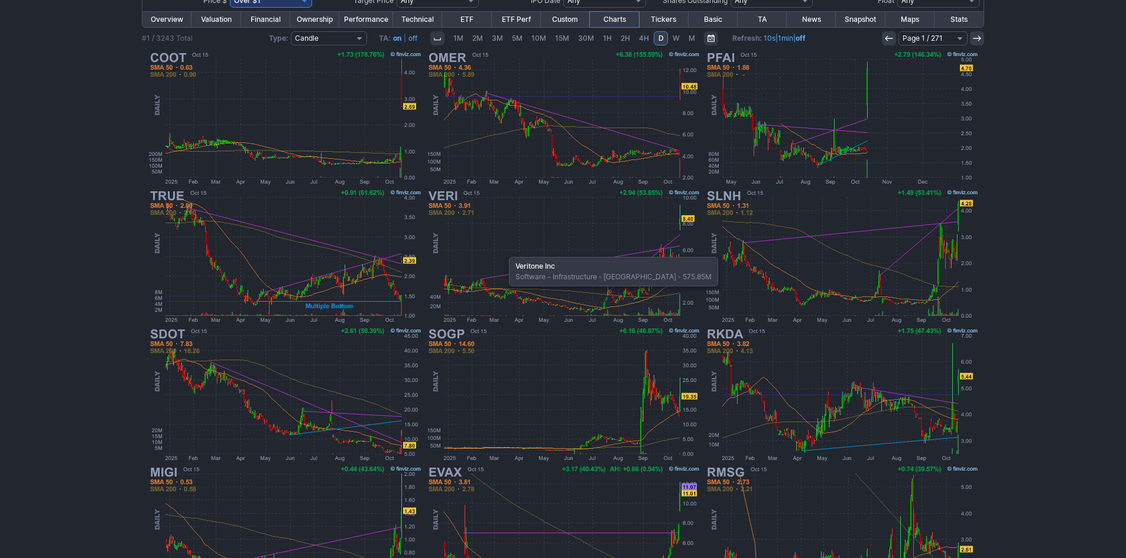
scroll to position [236, 0]
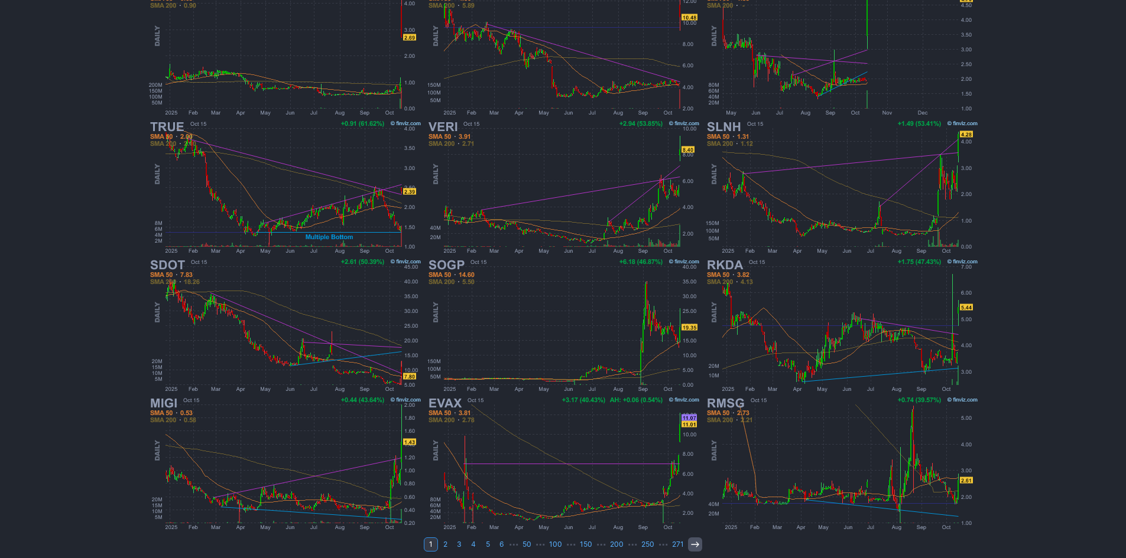
click at [694, 548] on icon at bounding box center [694, 544] width 9 height 9
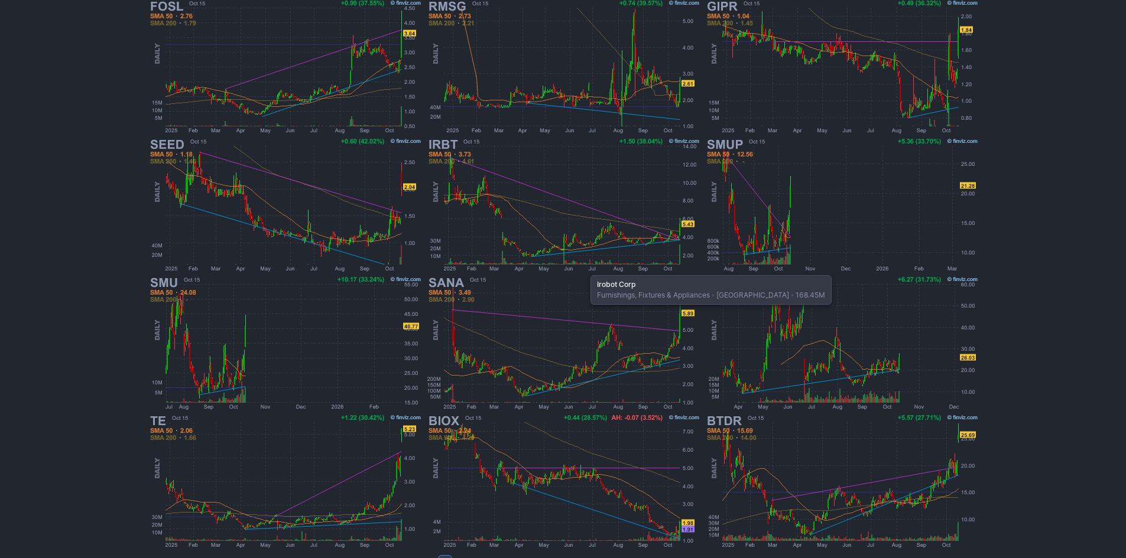
scroll to position [243, 0]
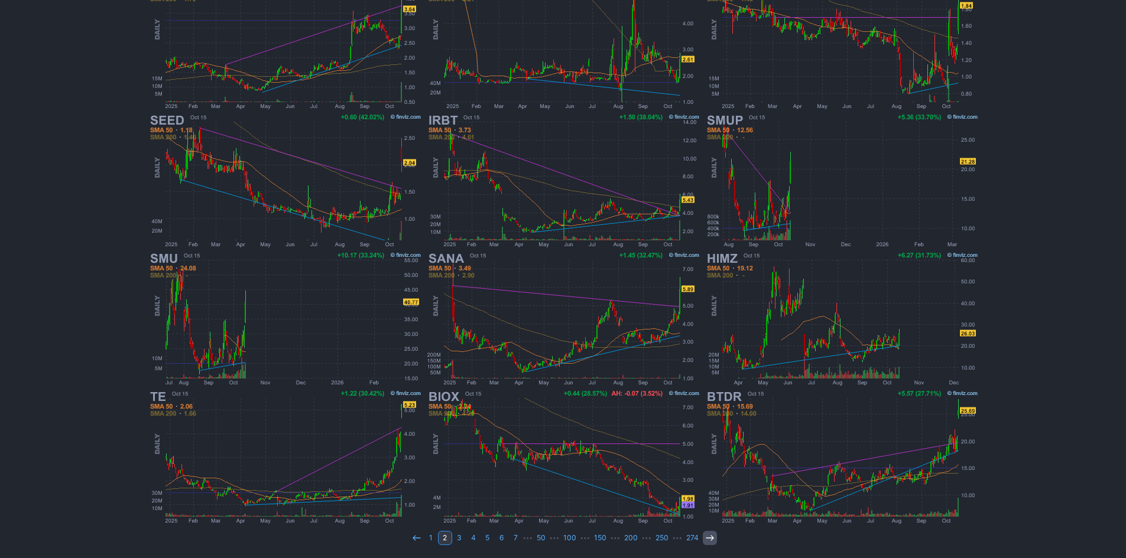
click at [706, 538] on icon at bounding box center [709, 538] width 9 height 9
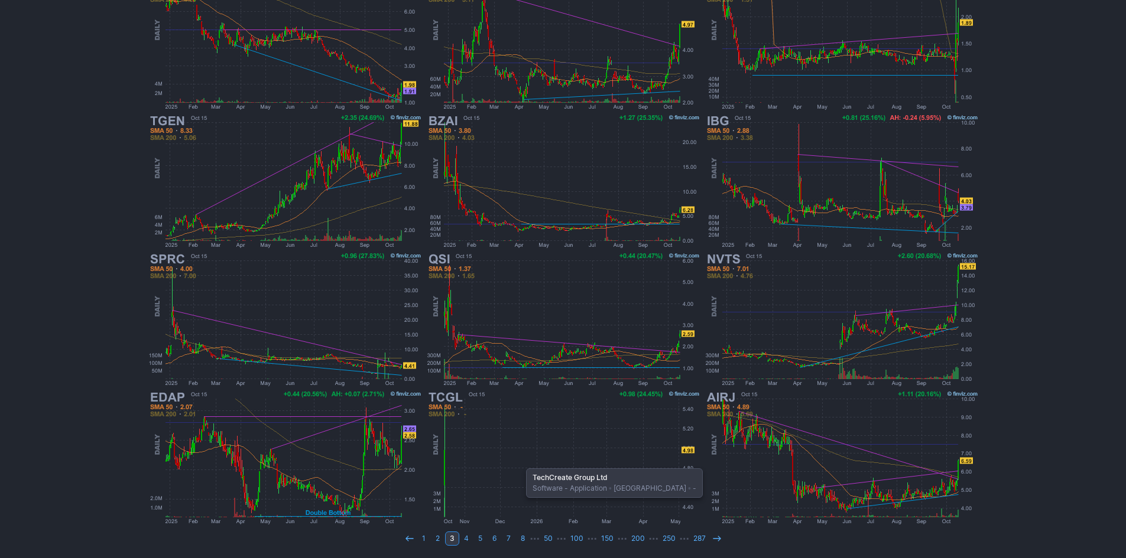
scroll to position [243, 0]
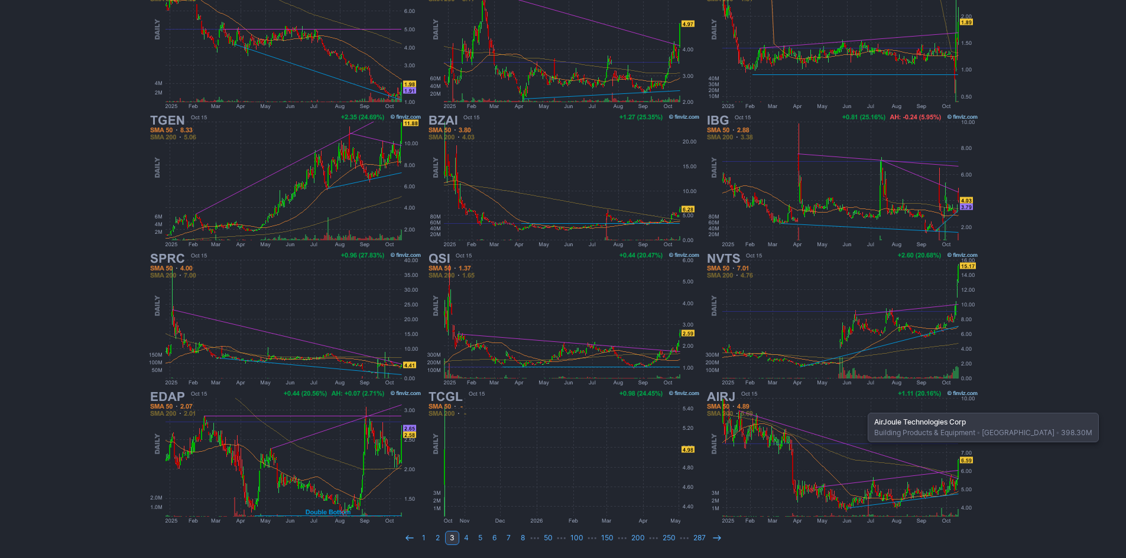
click at [861, 407] on img at bounding box center [841, 457] width 277 height 138
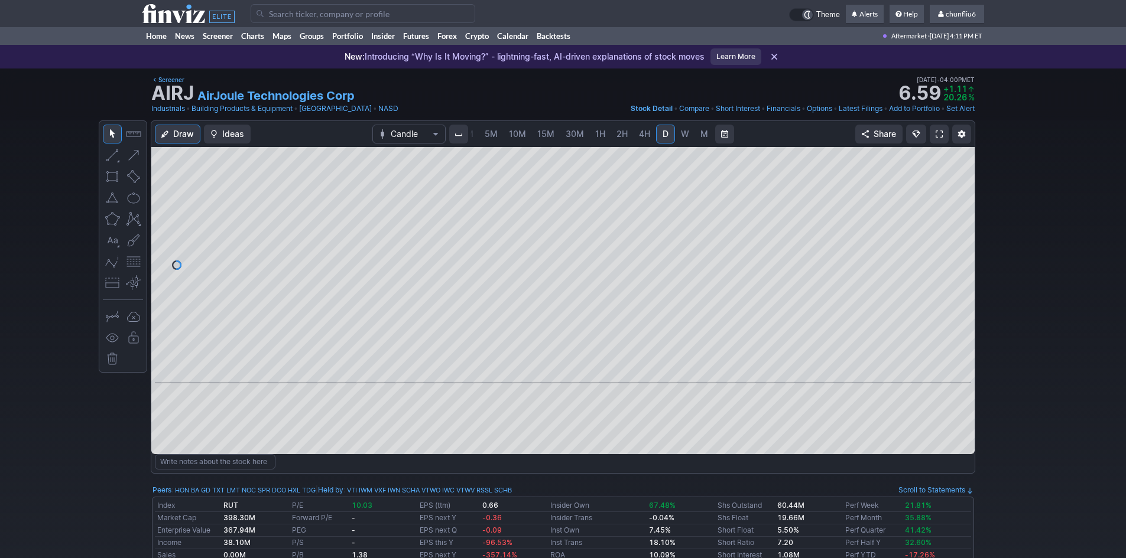
scroll to position [59, 0]
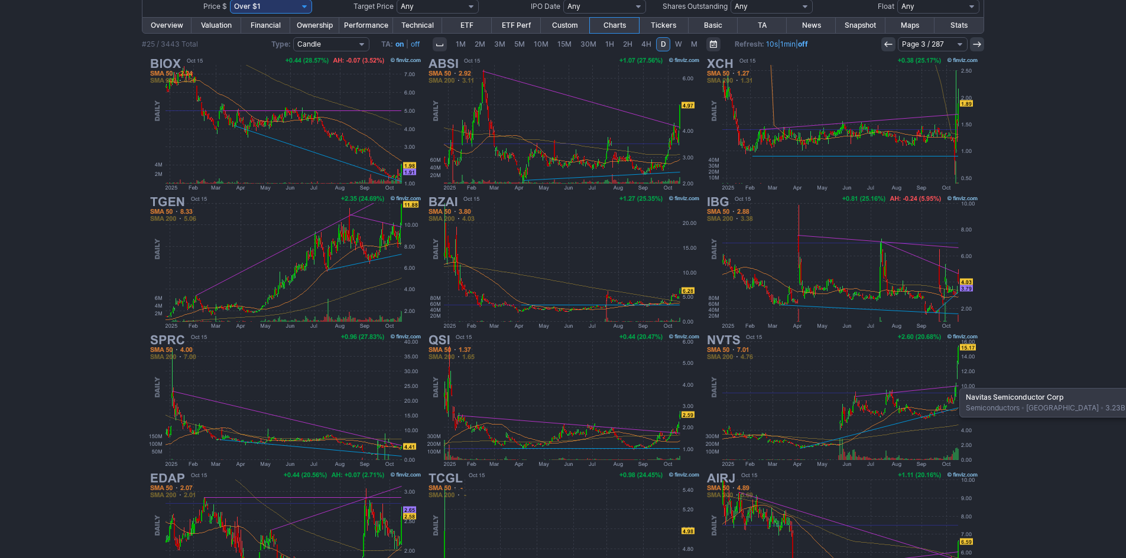
scroll to position [125, 0]
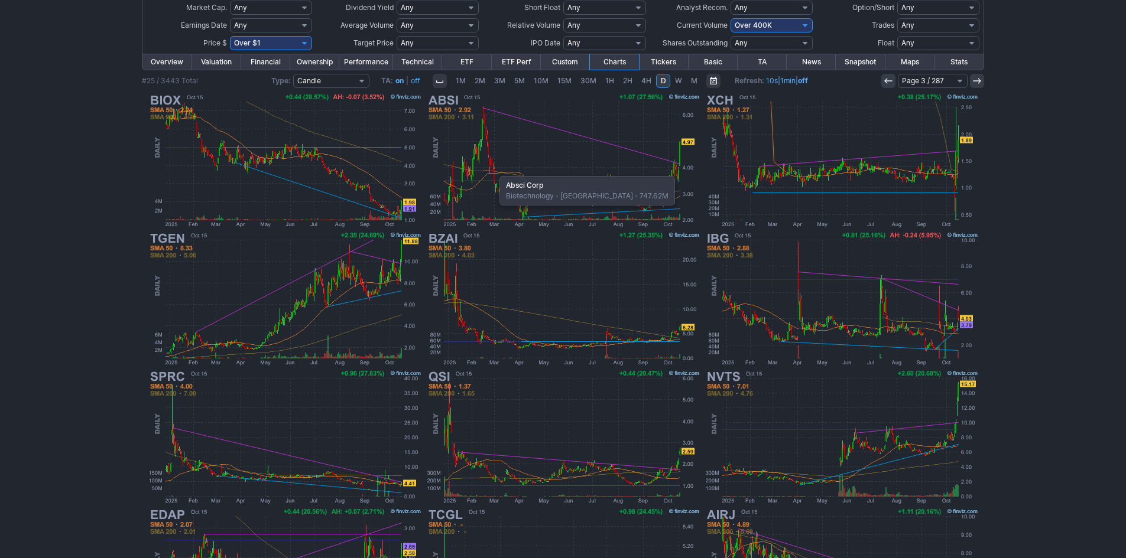
click at [493, 170] on img at bounding box center [563, 161] width 277 height 138
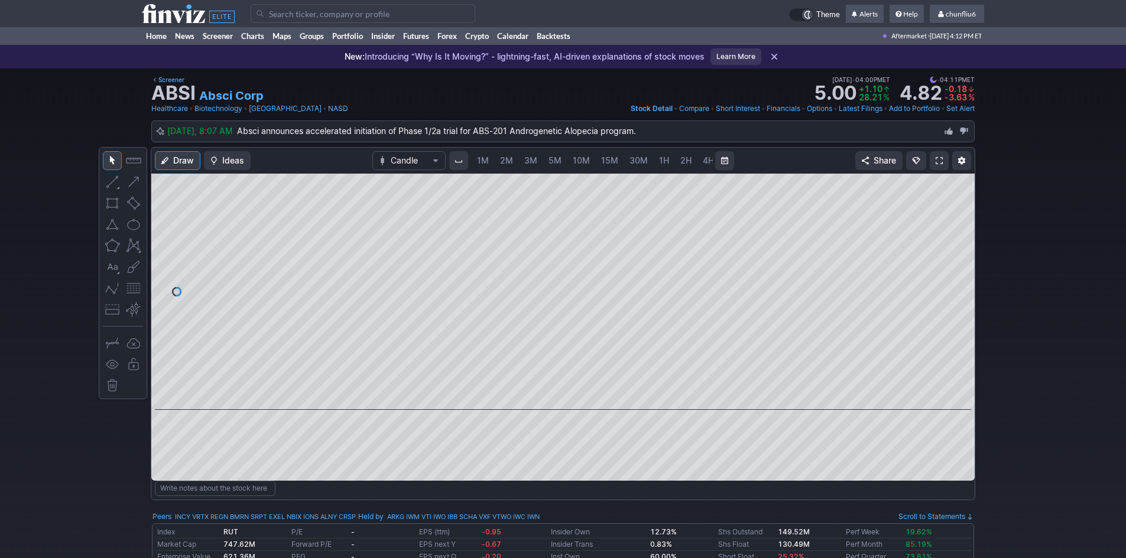
scroll to position [0, 64]
click at [128, 288] on button "button" at bounding box center [133, 288] width 19 height 19
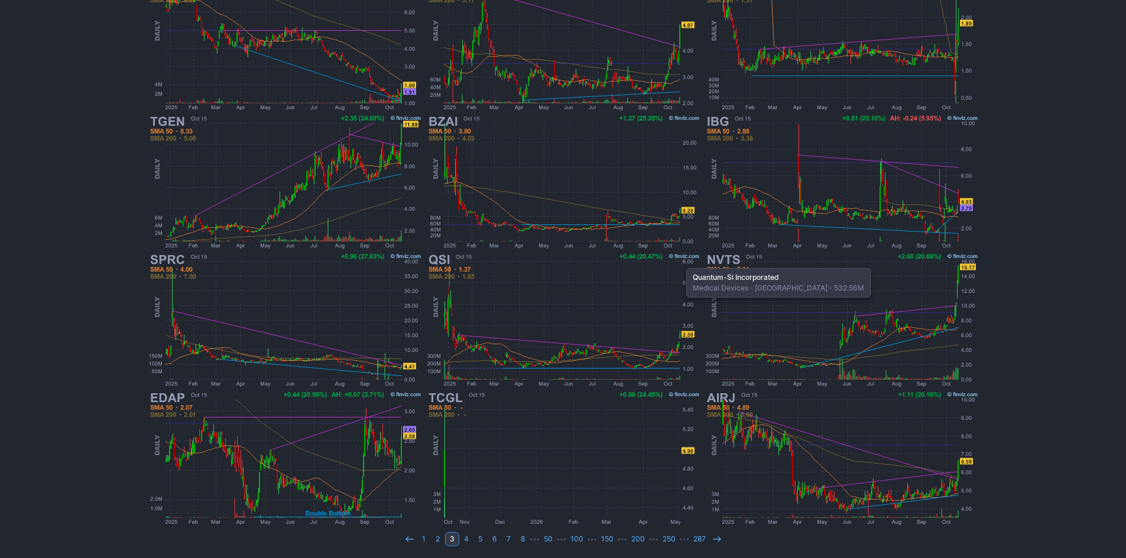
scroll to position [243, 0]
click at [712, 538] on icon at bounding box center [716, 538] width 9 height 9
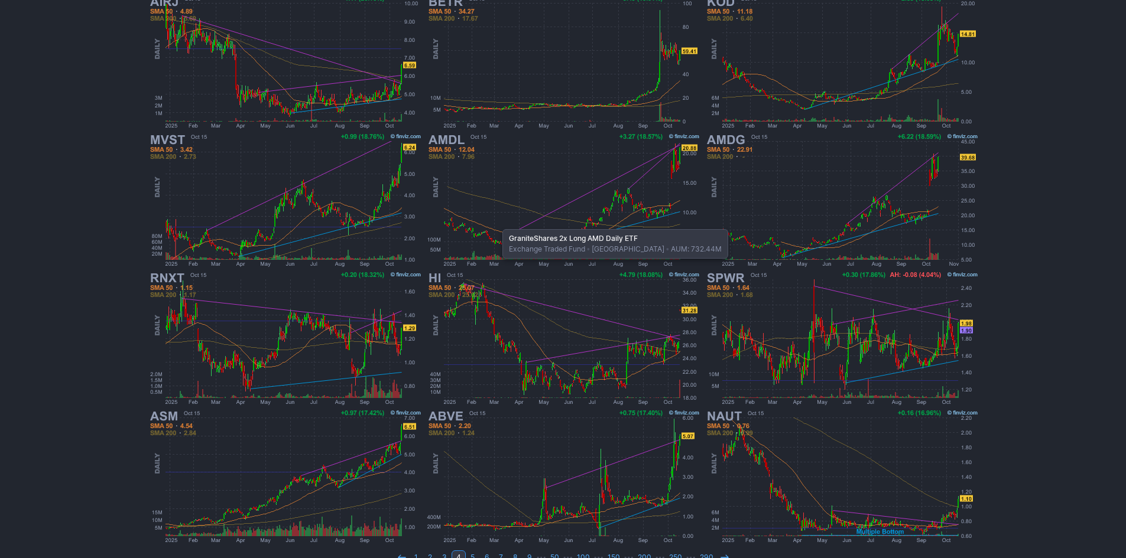
scroll to position [243, 0]
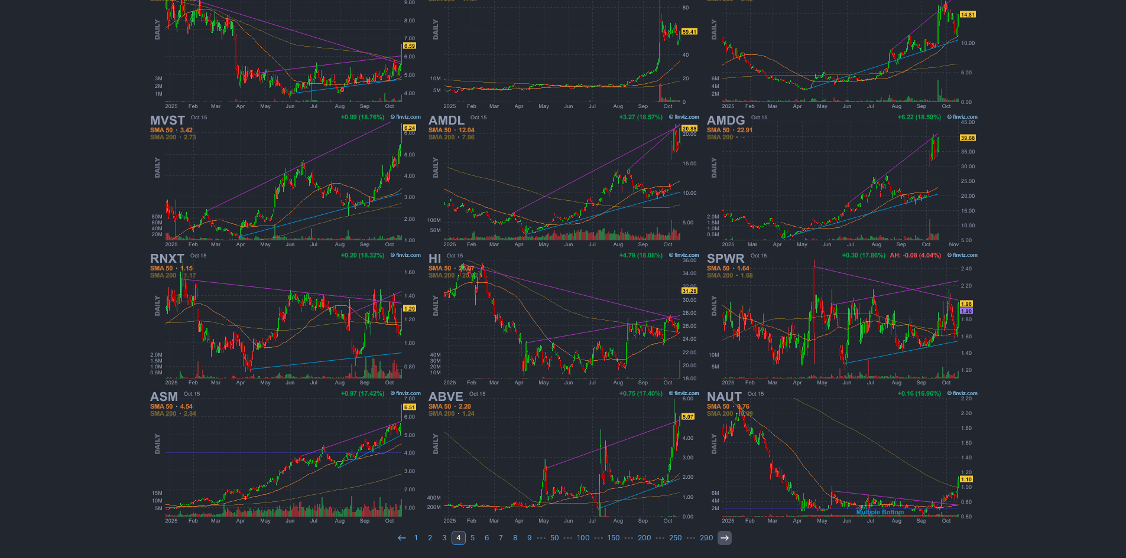
click at [721, 537] on icon at bounding box center [724, 538] width 9 height 9
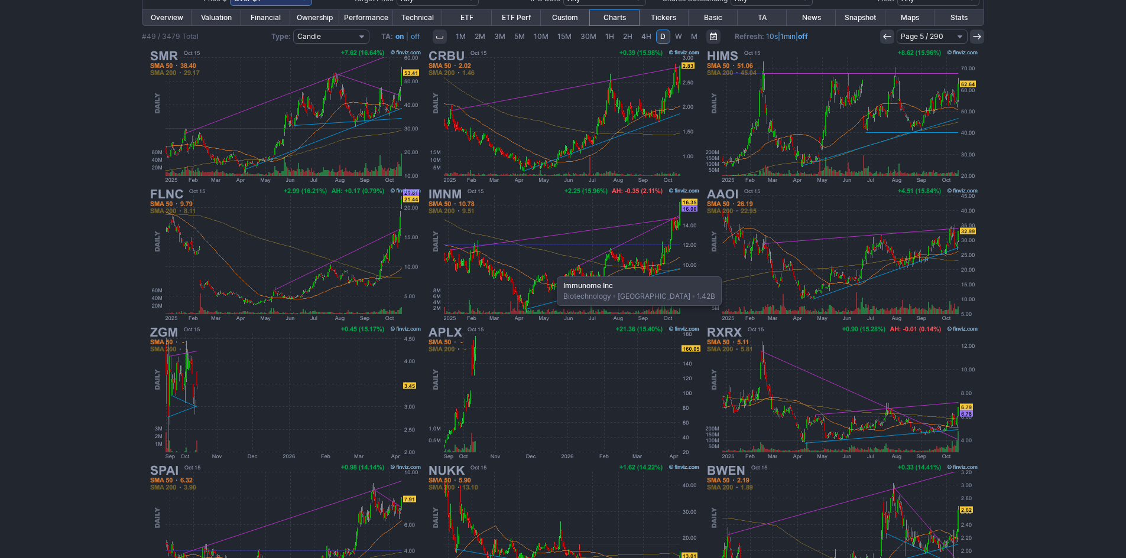
scroll to position [243, 0]
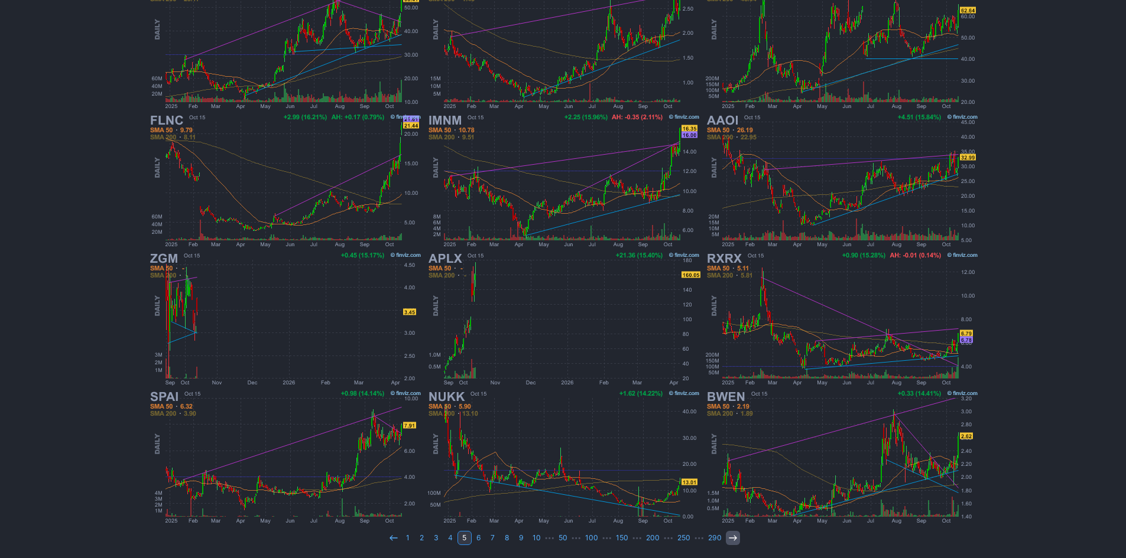
click at [728, 537] on icon at bounding box center [732, 538] width 9 height 9
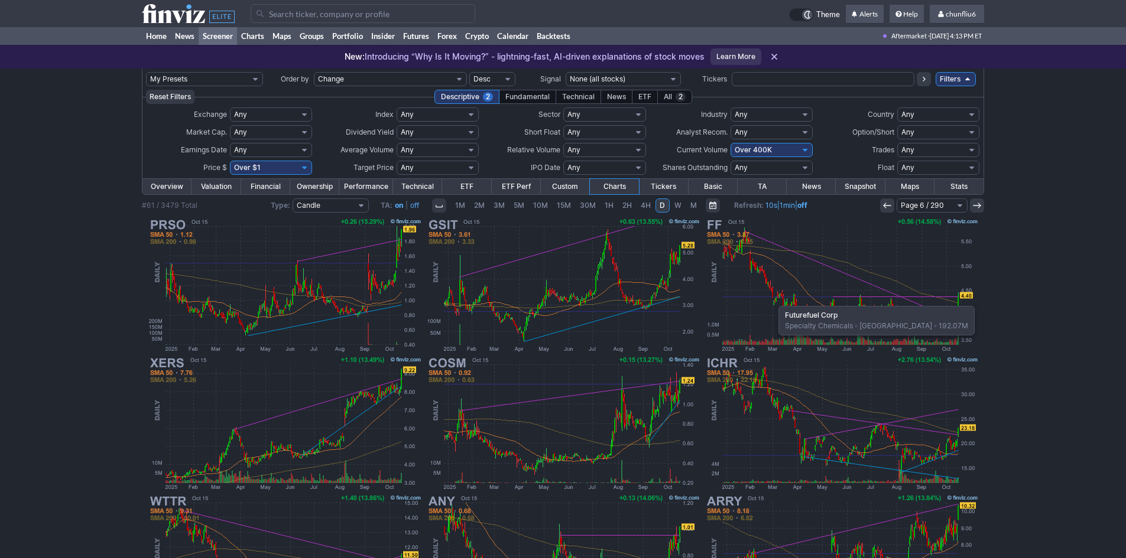
click at [773, 300] on img at bounding box center [841, 285] width 277 height 138
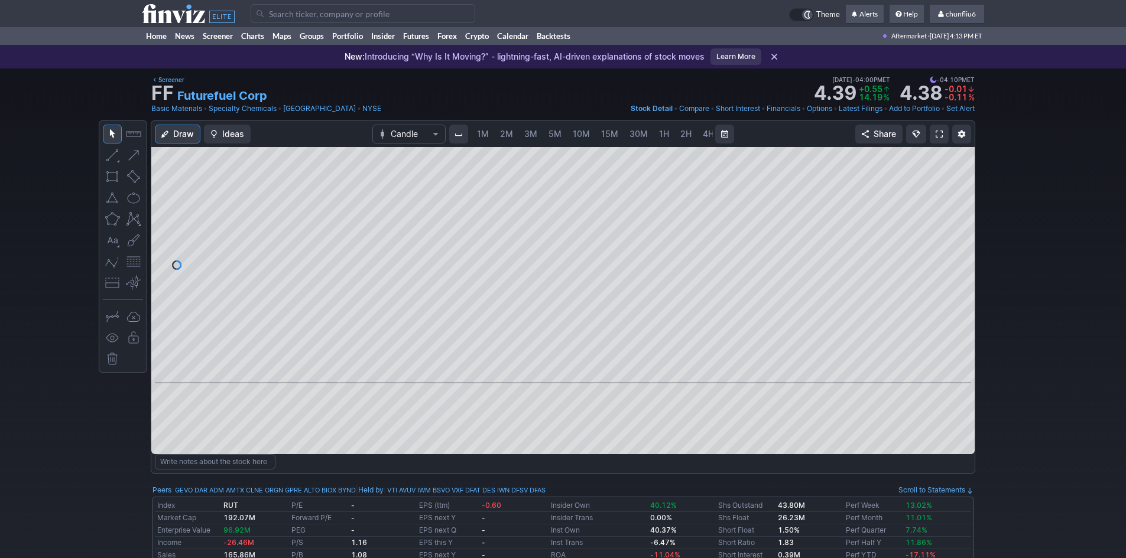
scroll to position [0, 64]
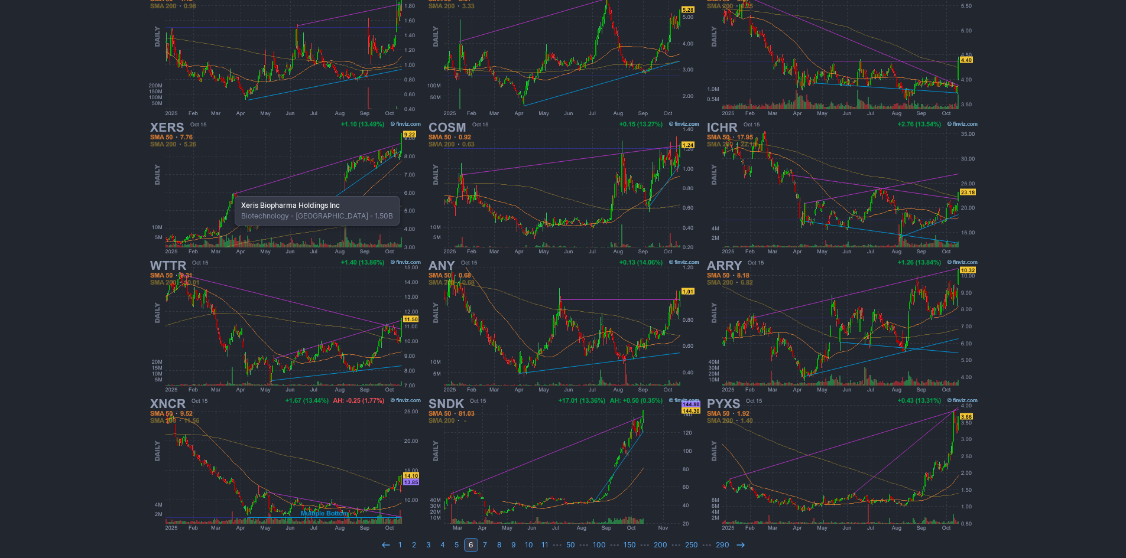
scroll to position [236, 0]
click at [401, 545] on link "1" at bounding box center [400, 545] width 14 height 14
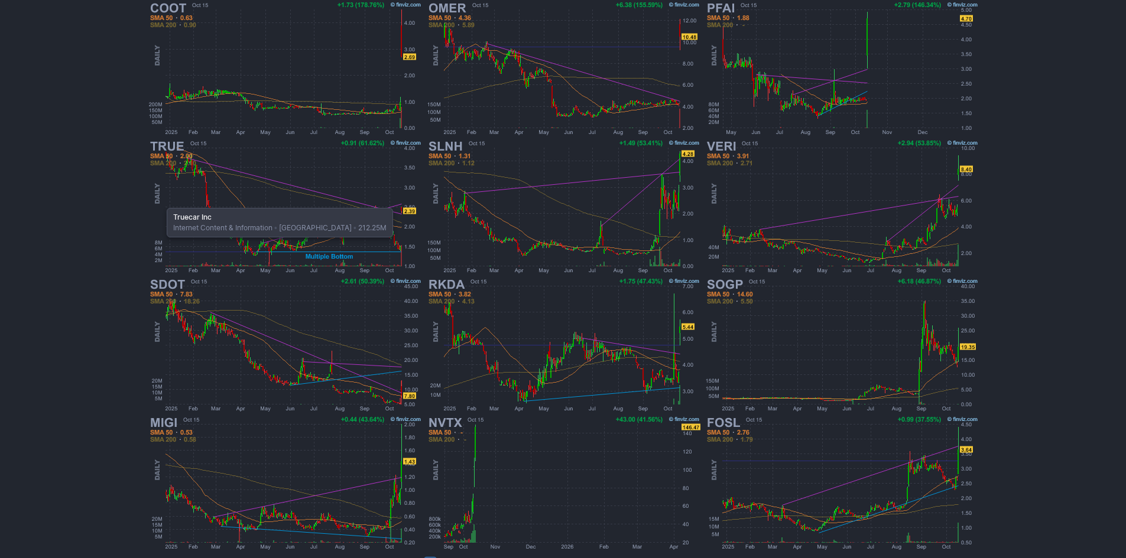
scroll to position [236, 0]
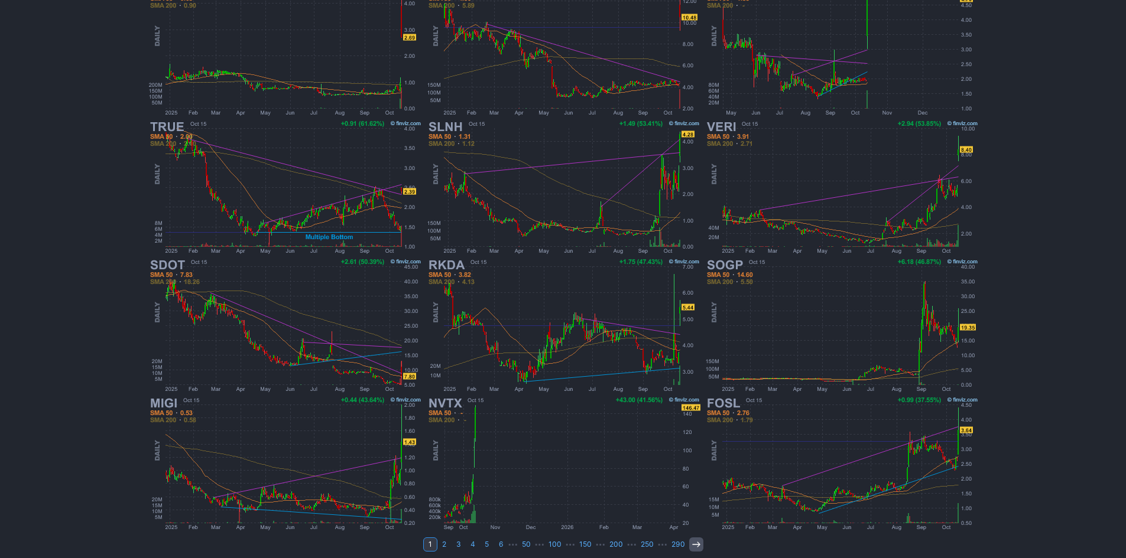
click at [689, 541] on link at bounding box center [696, 545] width 14 height 14
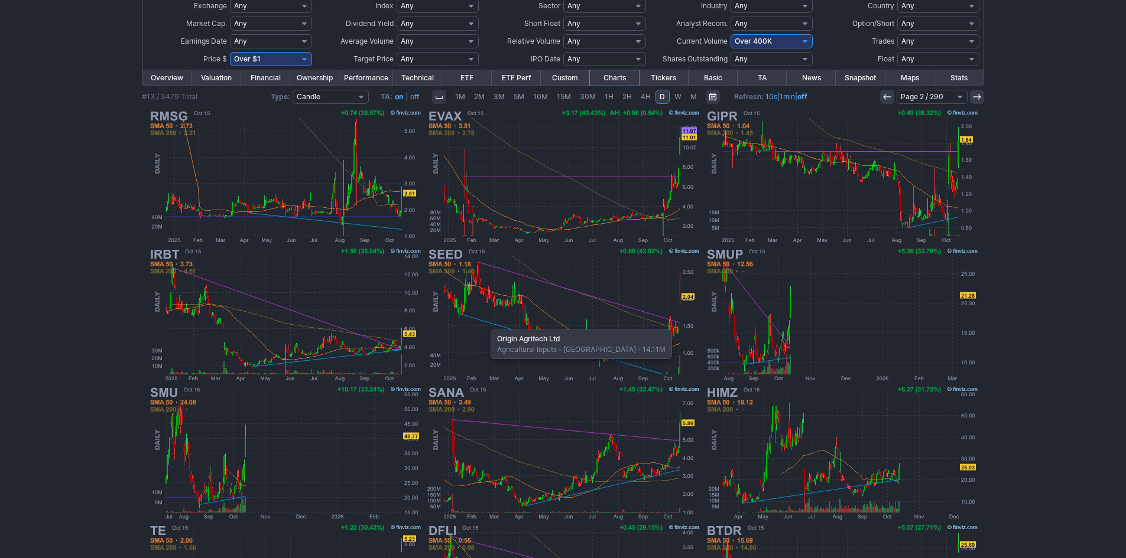
scroll to position [118, 0]
